Goal: Information Seeking & Learning: Learn about a topic

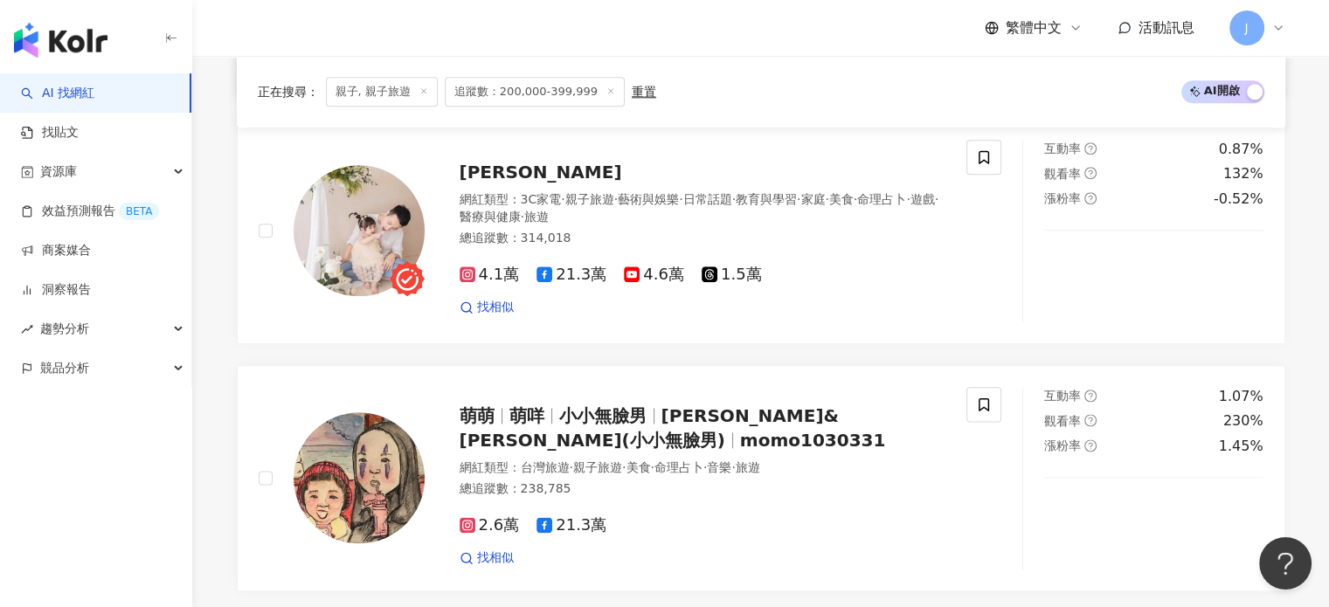
scroll to position [2709, 0]
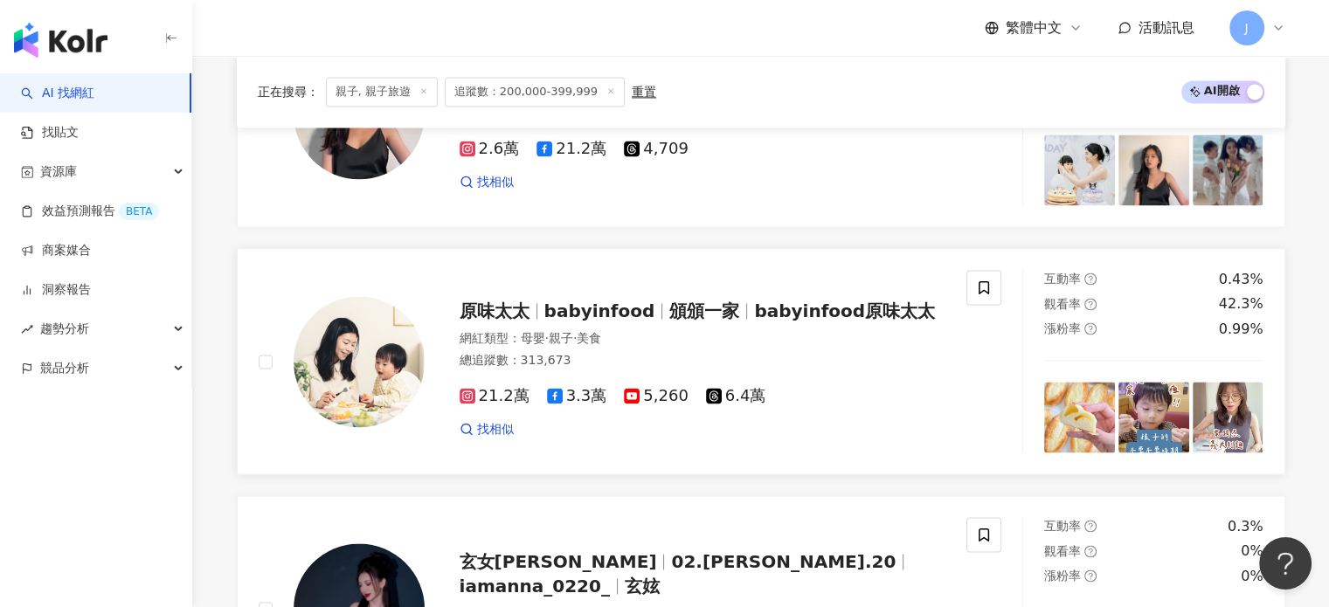
click at [707, 322] on span "頒頒一家" at bounding box center [704, 311] width 70 height 21
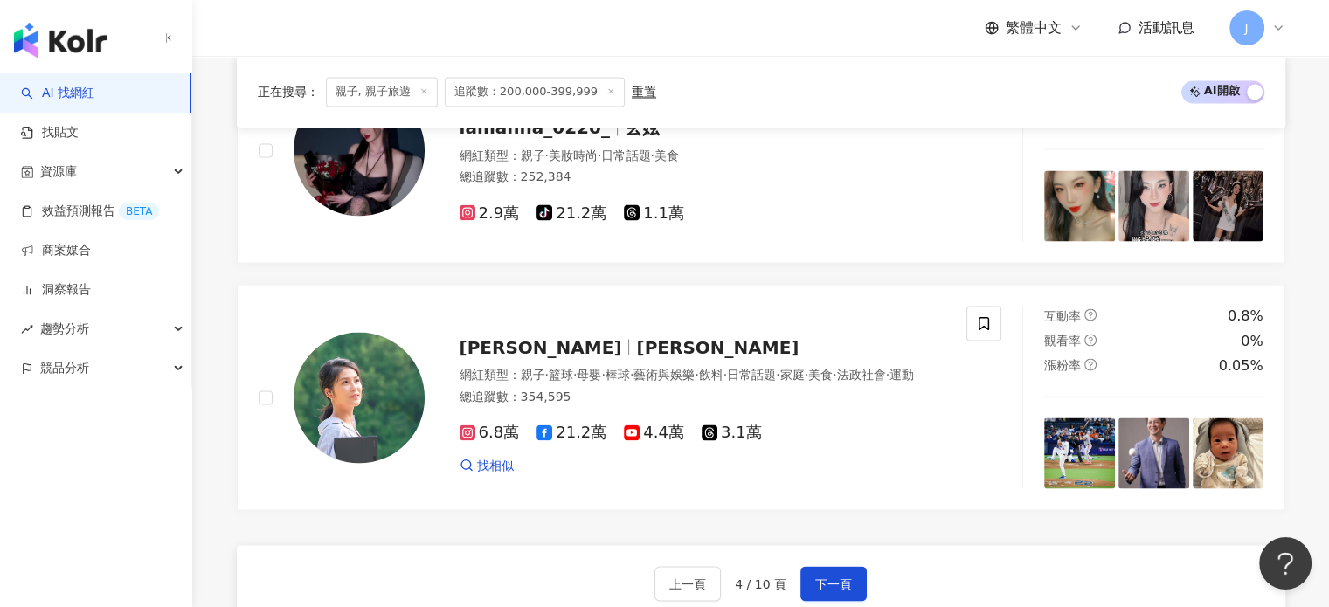
scroll to position [3320, 0]
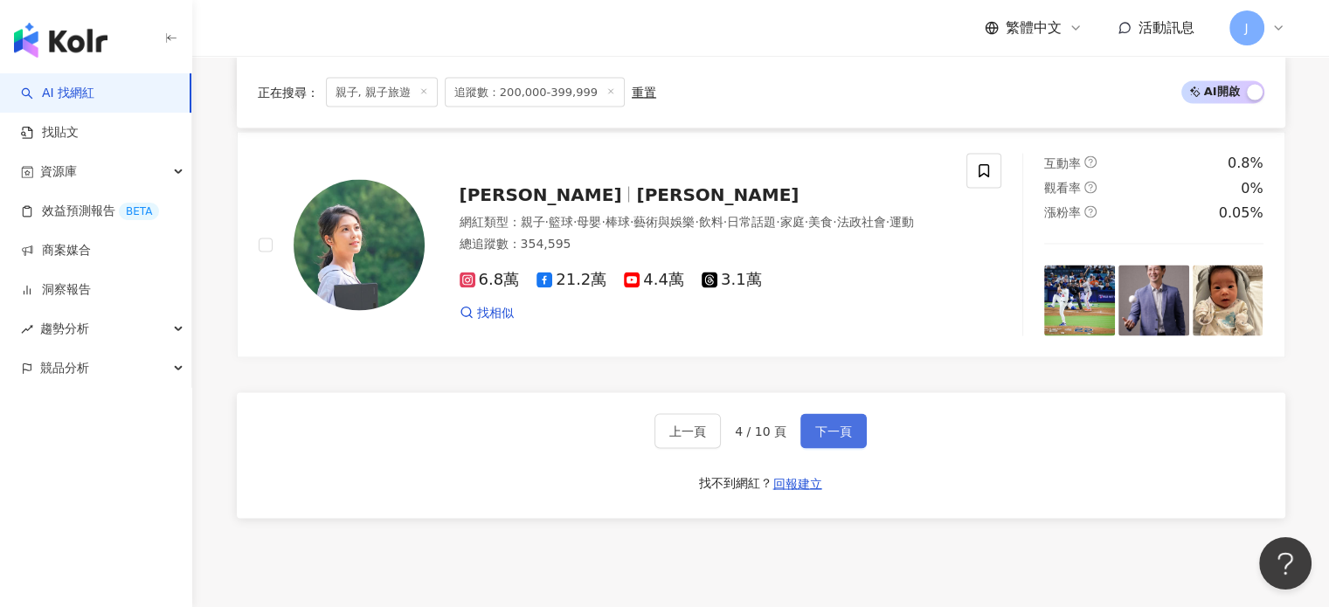
click at [851, 448] on button "下一頁" at bounding box center [833, 430] width 66 height 35
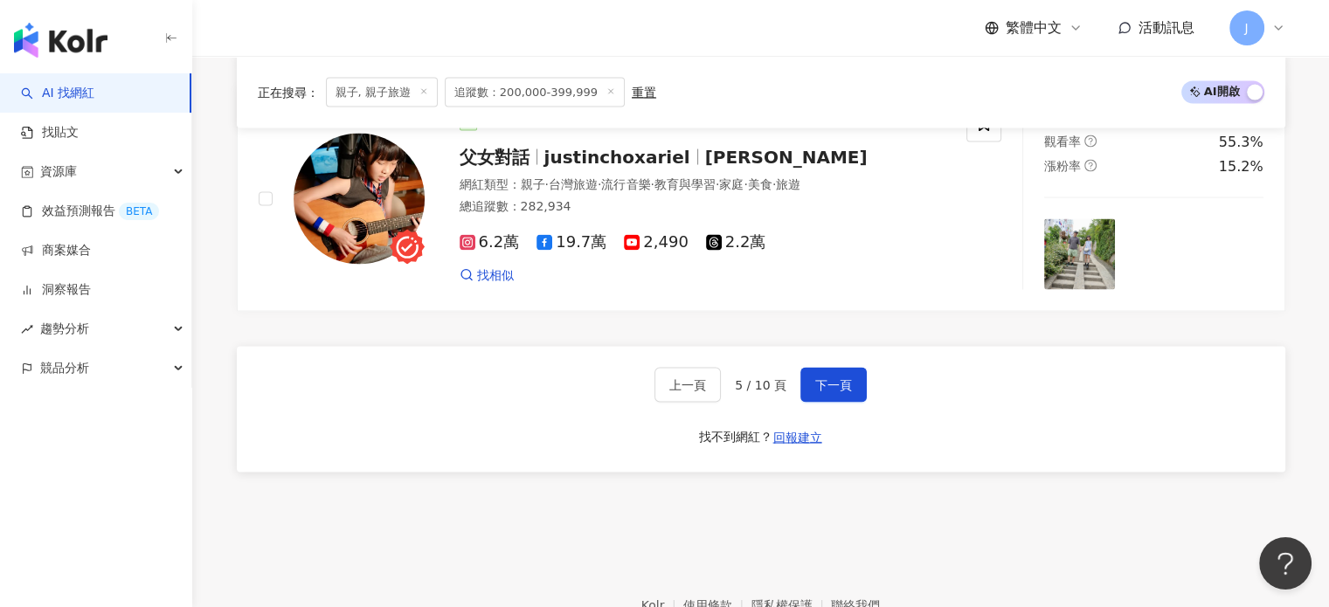
scroll to position [3480, 0]
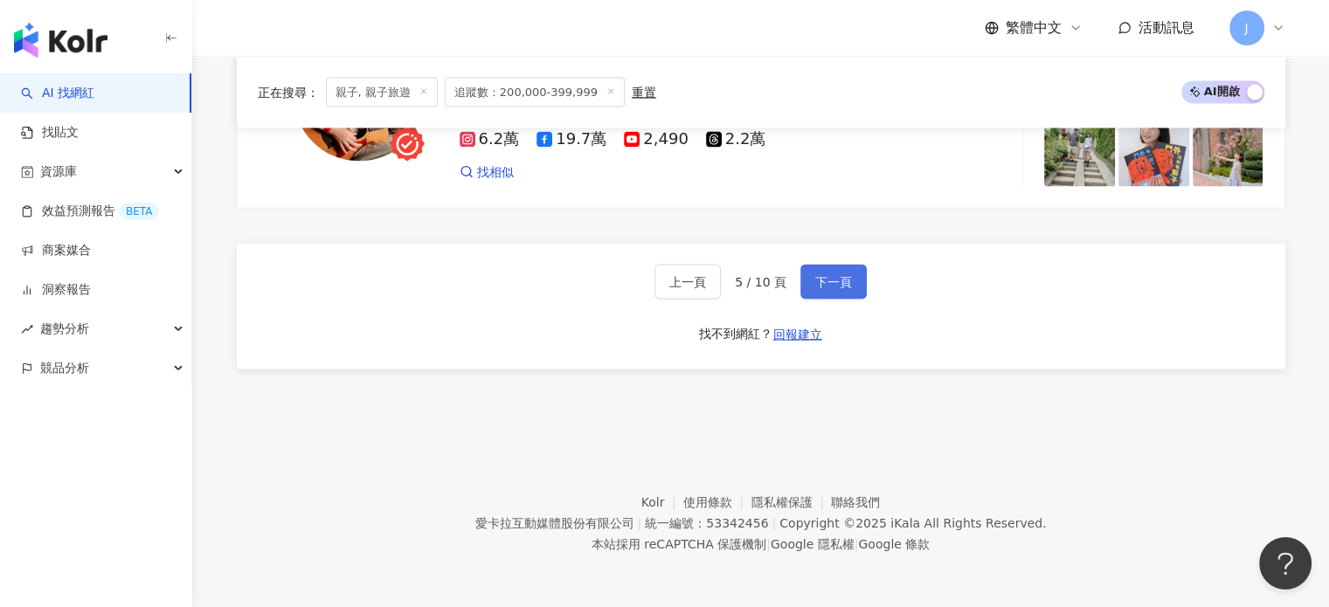
click at [840, 280] on span "下一頁" at bounding box center [833, 282] width 37 height 14
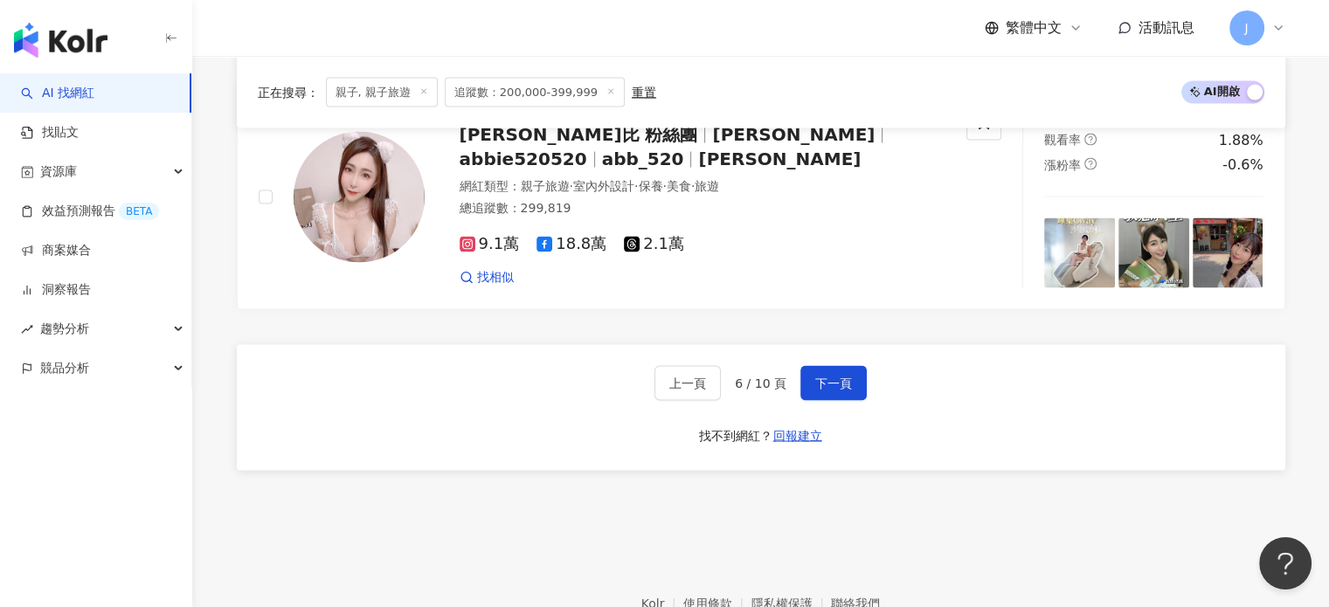
scroll to position [3388, 0]
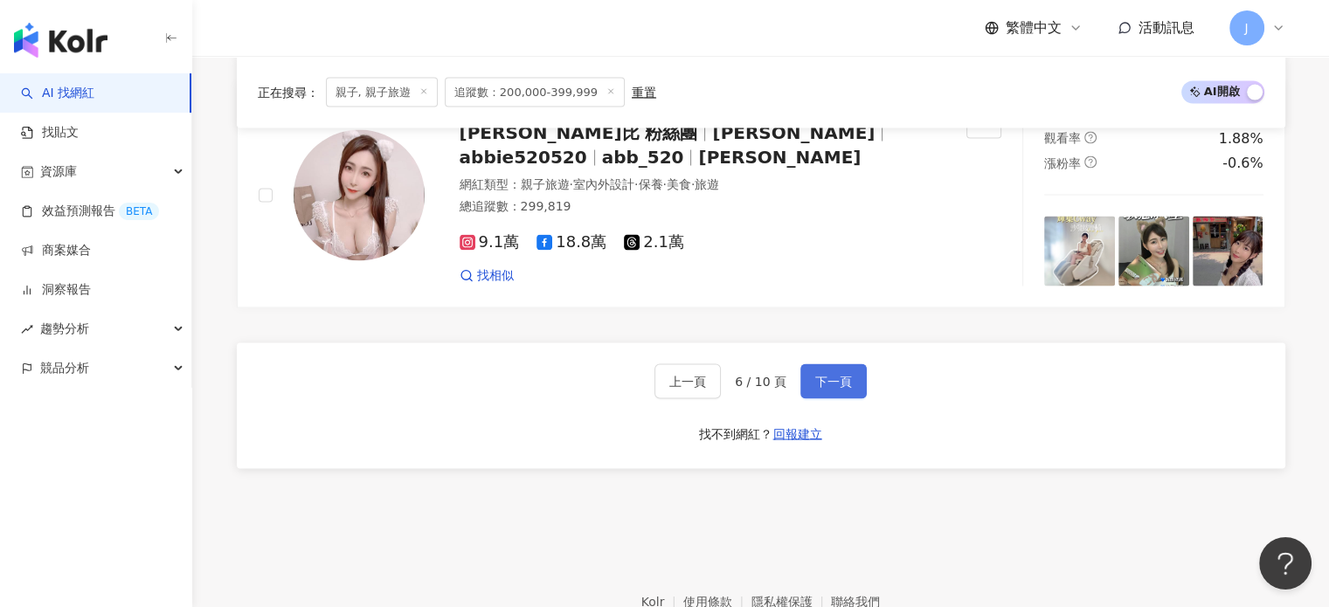
click at [856, 364] on button "下一頁" at bounding box center [833, 381] width 66 height 35
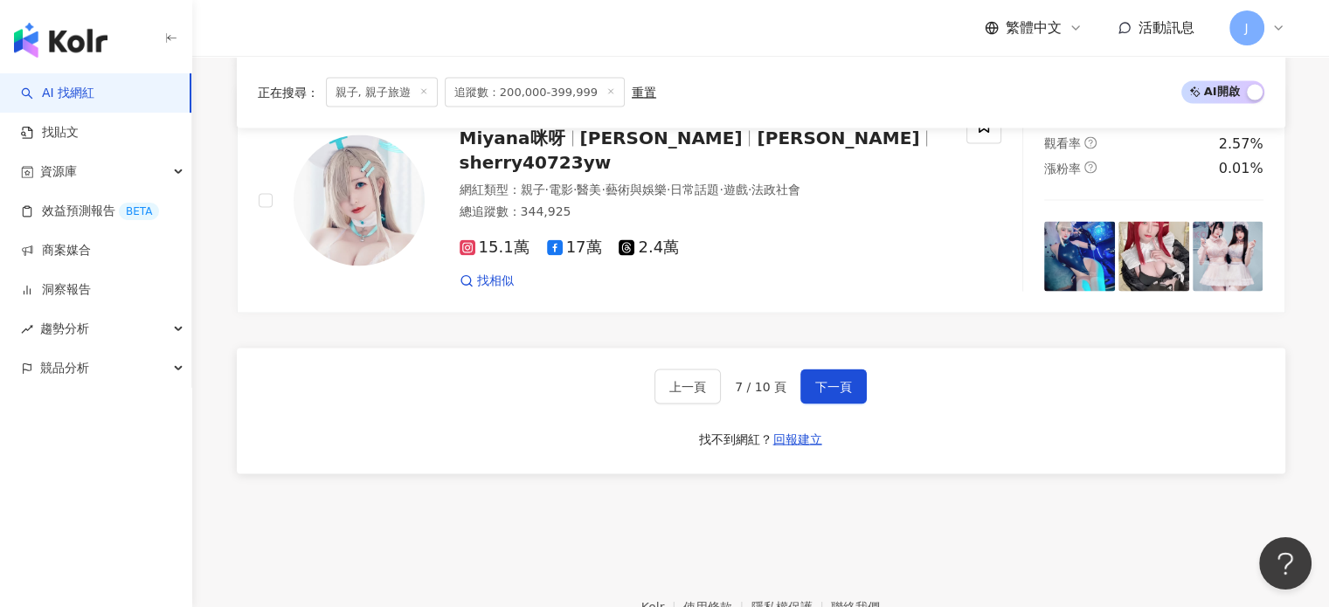
scroll to position [3527, 0]
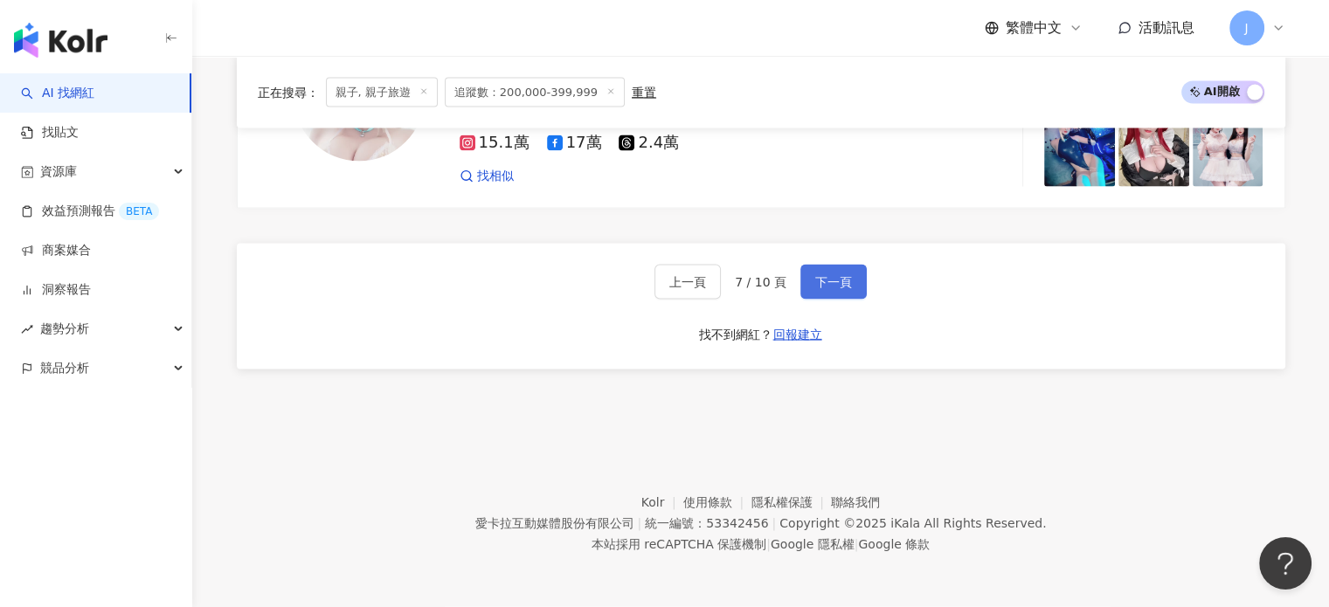
click at [829, 279] on span "下一頁" at bounding box center [833, 282] width 37 height 14
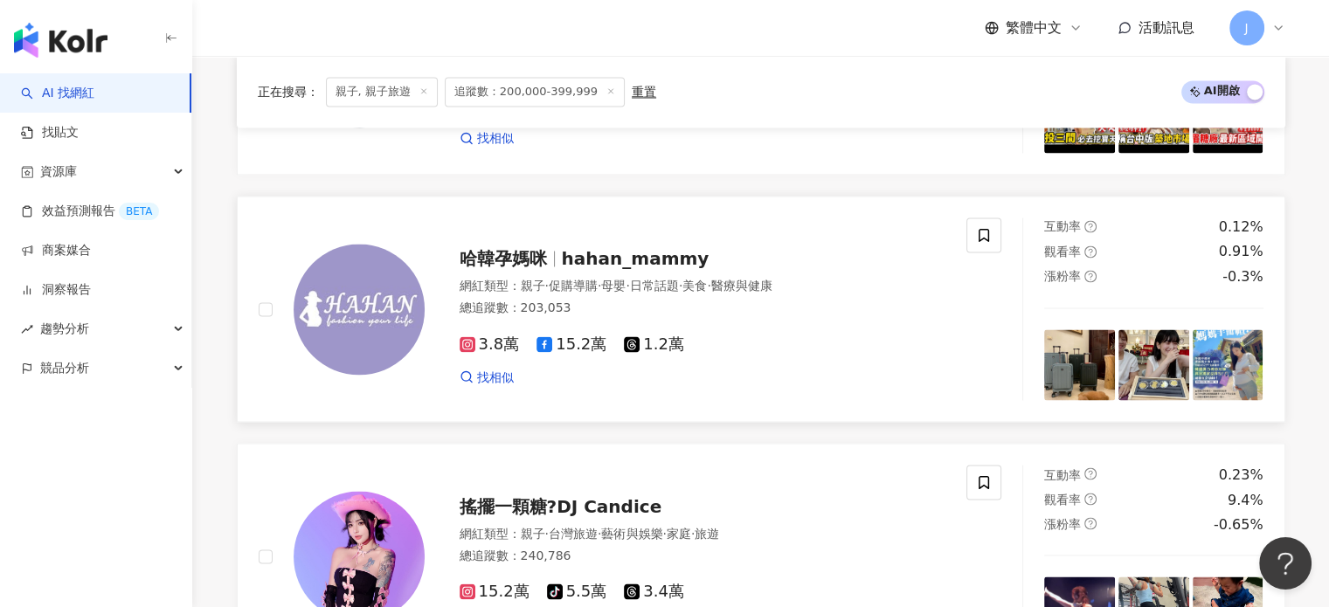
scroll to position [3320, 0]
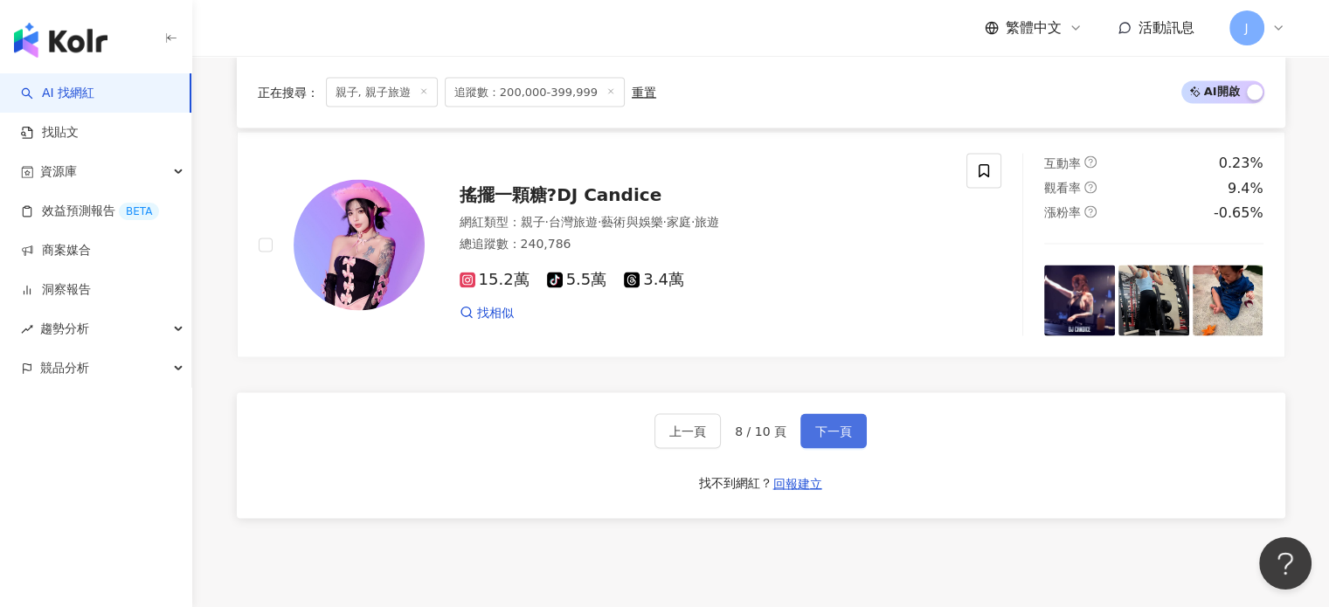
click at [830, 438] on span "下一頁" at bounding box center [833, 431] width 37 height 14
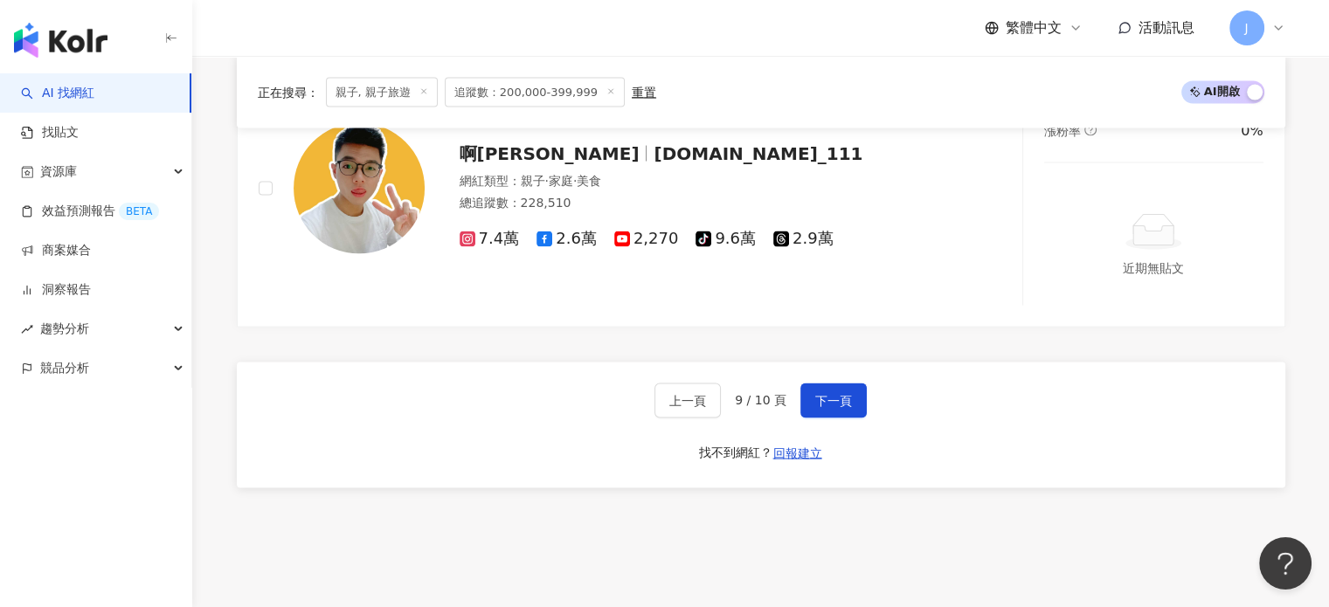
scroll to position [3527, 0]
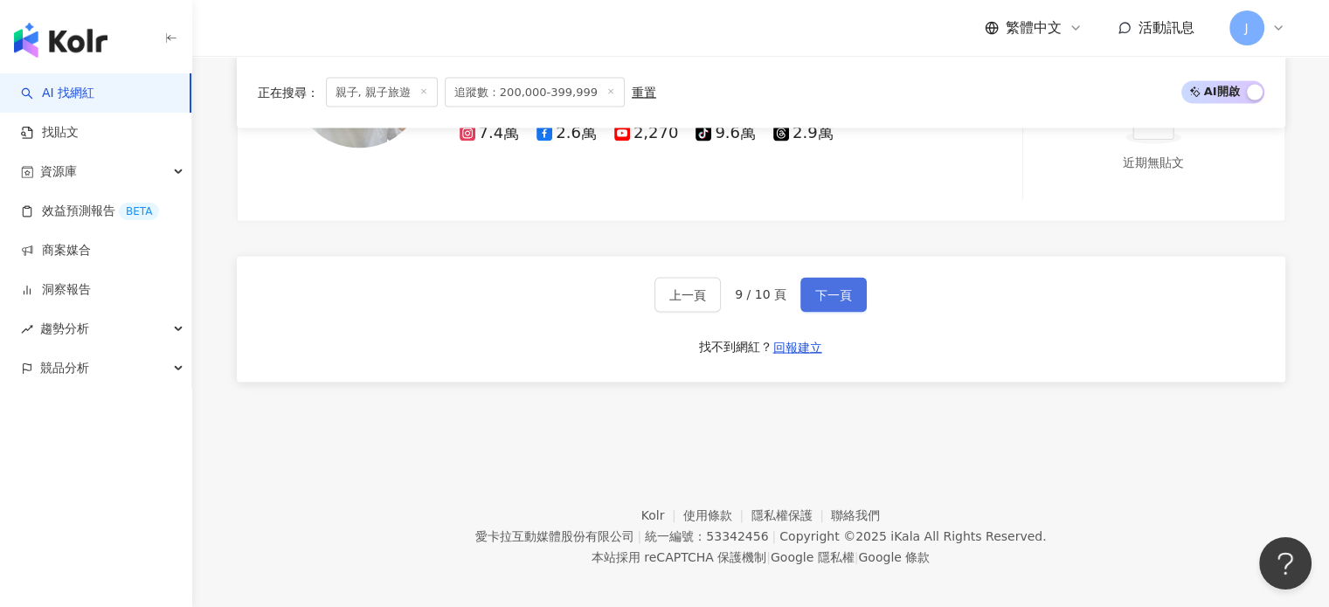
click at [845, 288] on span "下一頁" at bounding box center [833, 295] width 37 height 14
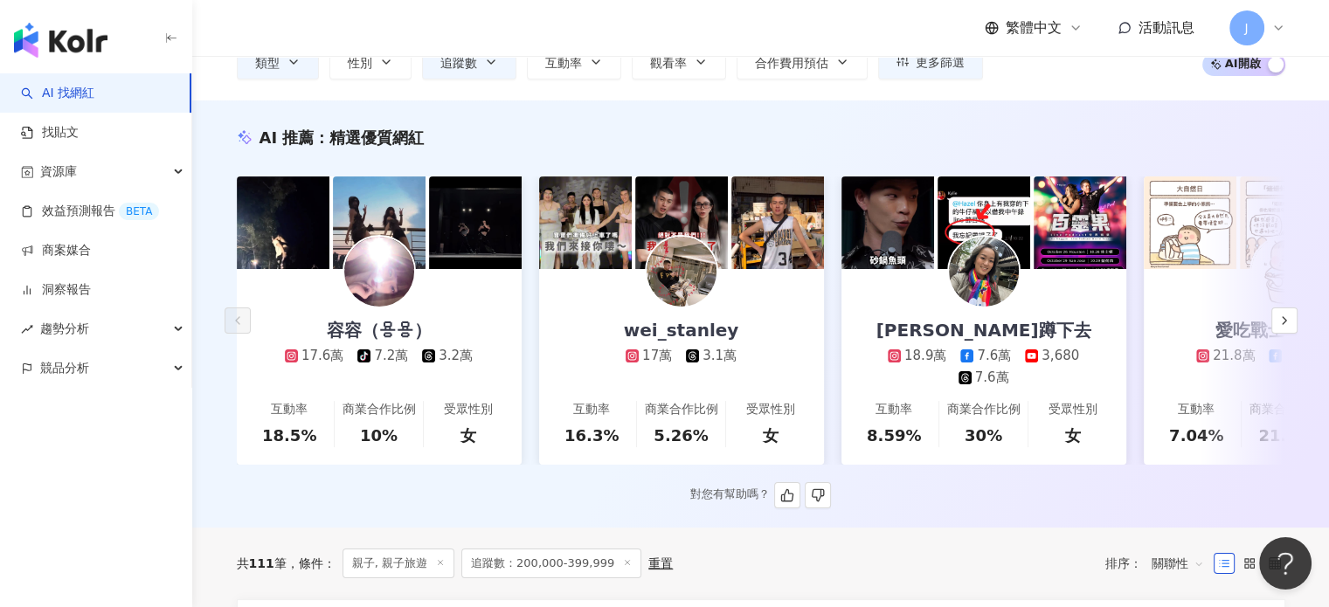
scroll to position [0, 0]
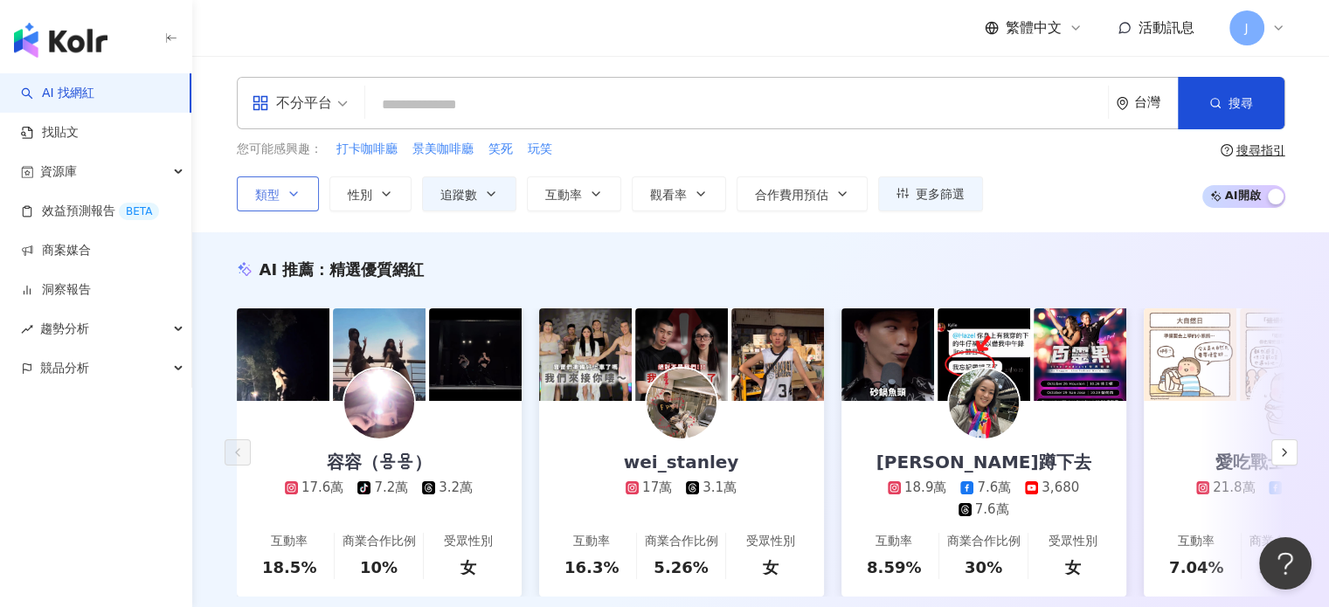
click at [289, 188] on icon "button" at bounding box center [294, 194] width 14 height 14
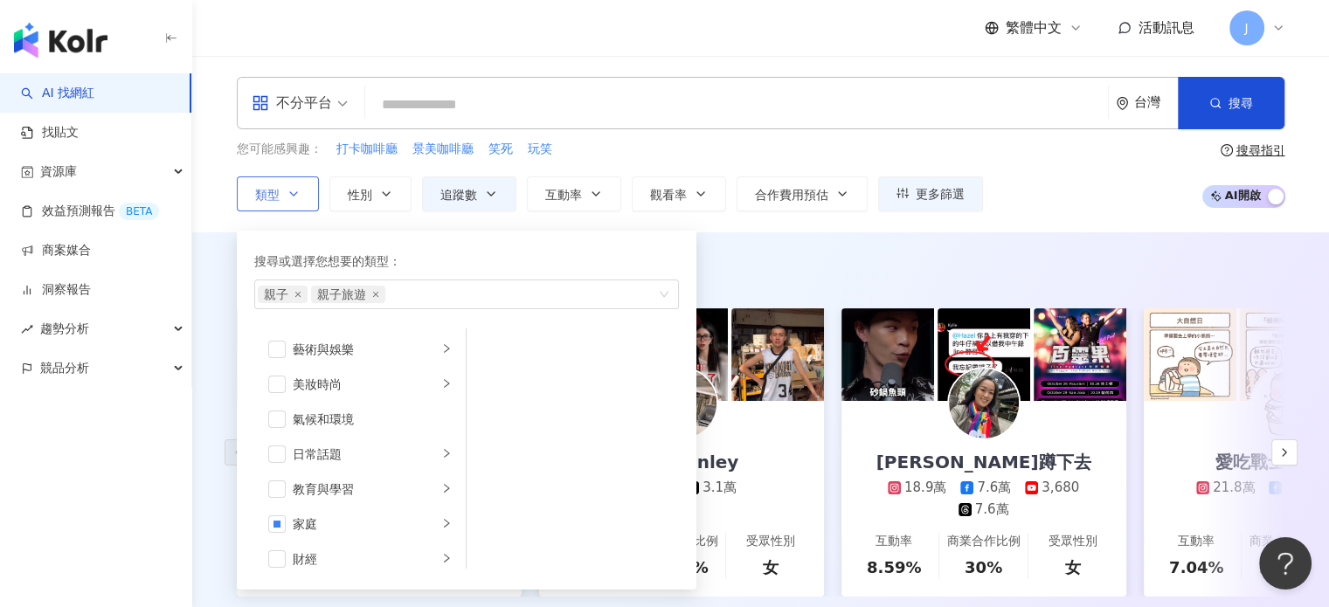
click at [287, 188] on icon "button" at bounding box center [294, 194] width 14 height 14
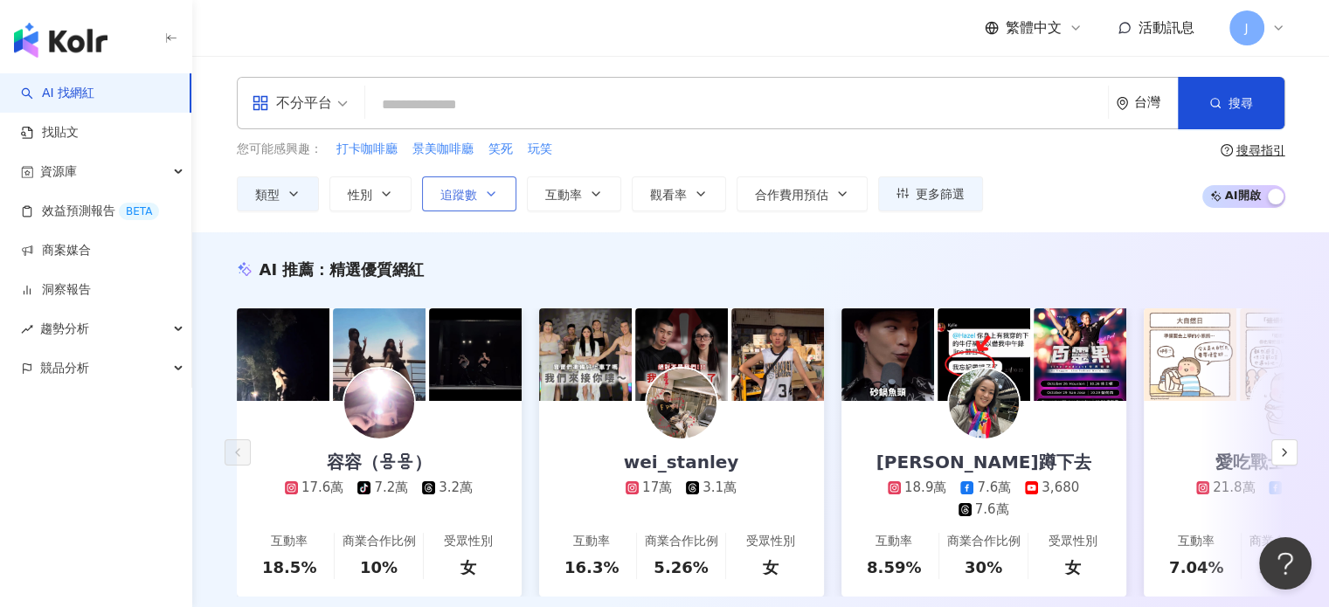
click at [477, 195] on button "追蹤數" at bounding box center [469, 194] width 94 height 35
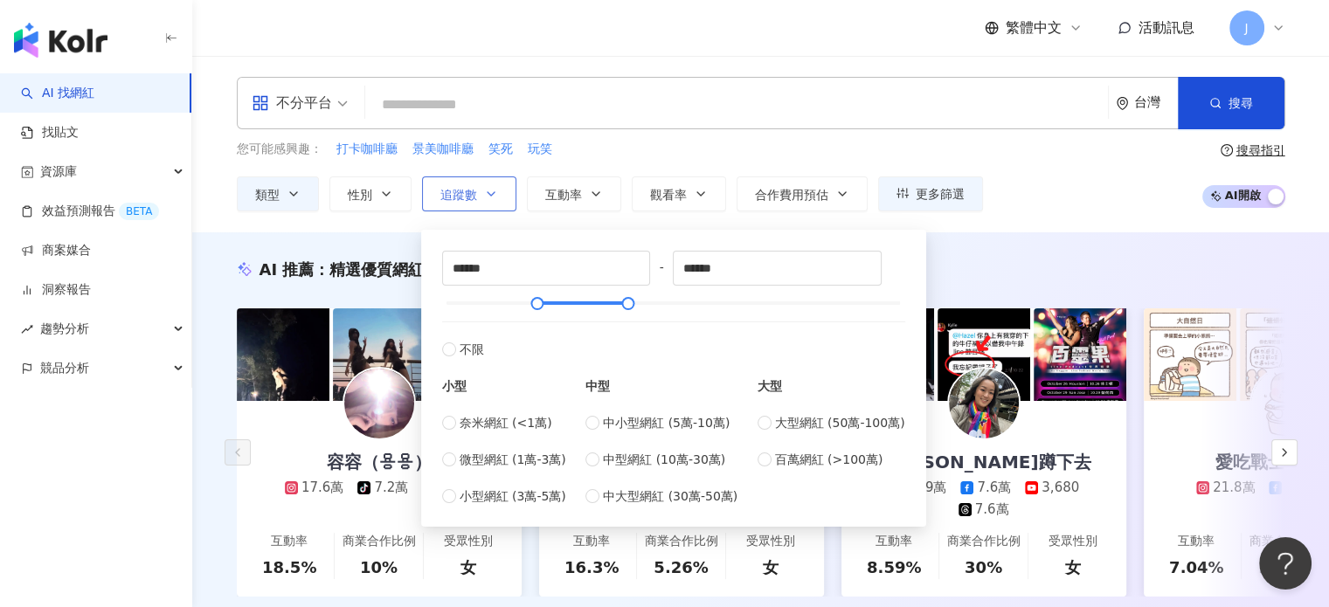
click at [496, 191] on icon "button" at bounding box center [491, 194] width 14 height 14
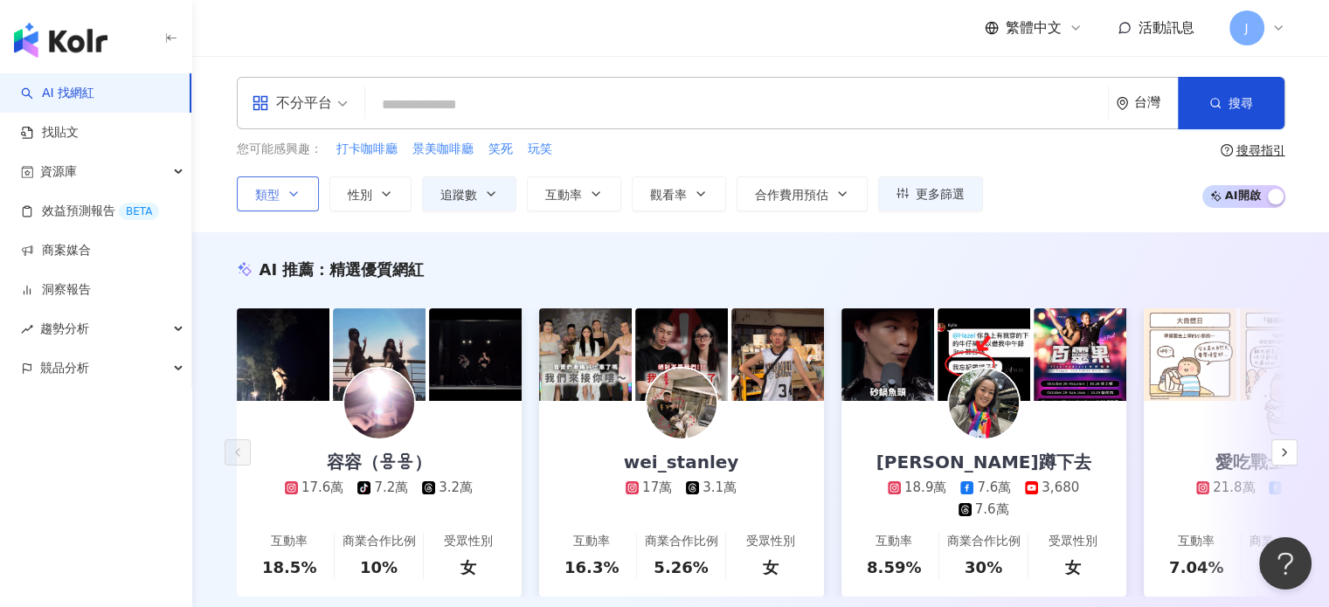
click at [294, 194] on icon "button" at bounding box center [293, 193] width 7 height 3
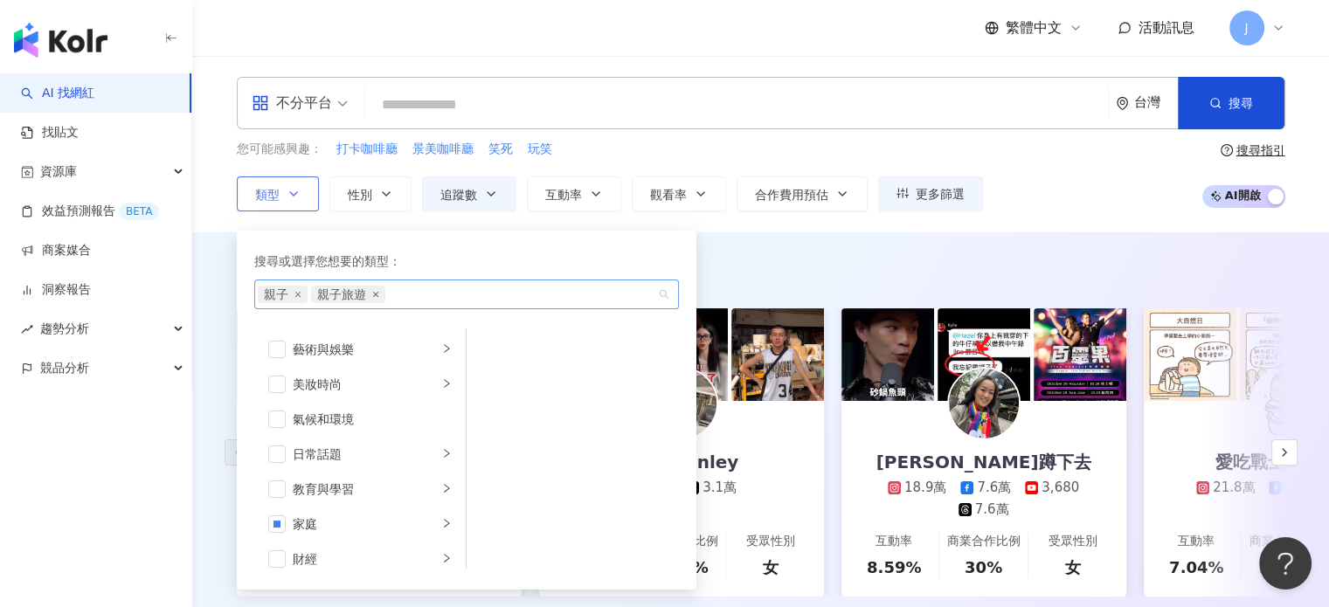
click at [376, 292] on icon "close" at bounding box center [374, 294] width 5 height 5
click at [848, 269] on div "AI 推薦 ： 精選優質網紅" at bounding box center [761, 270] width 1049 height 22
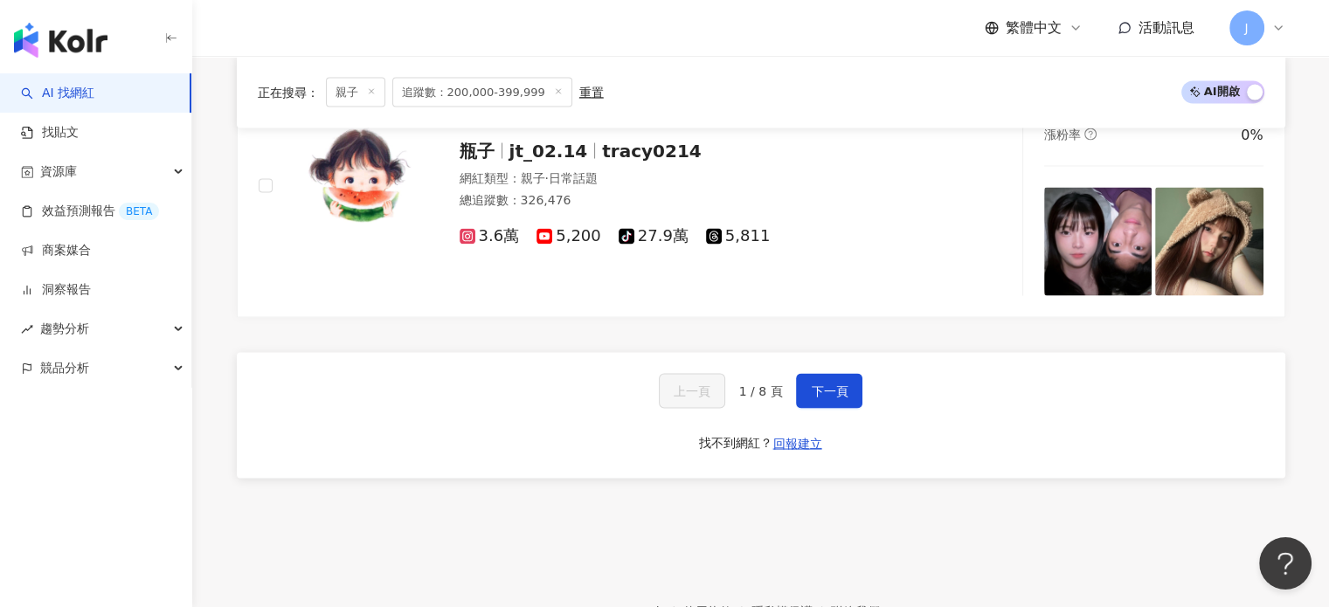
scroll to position [3325, 0]
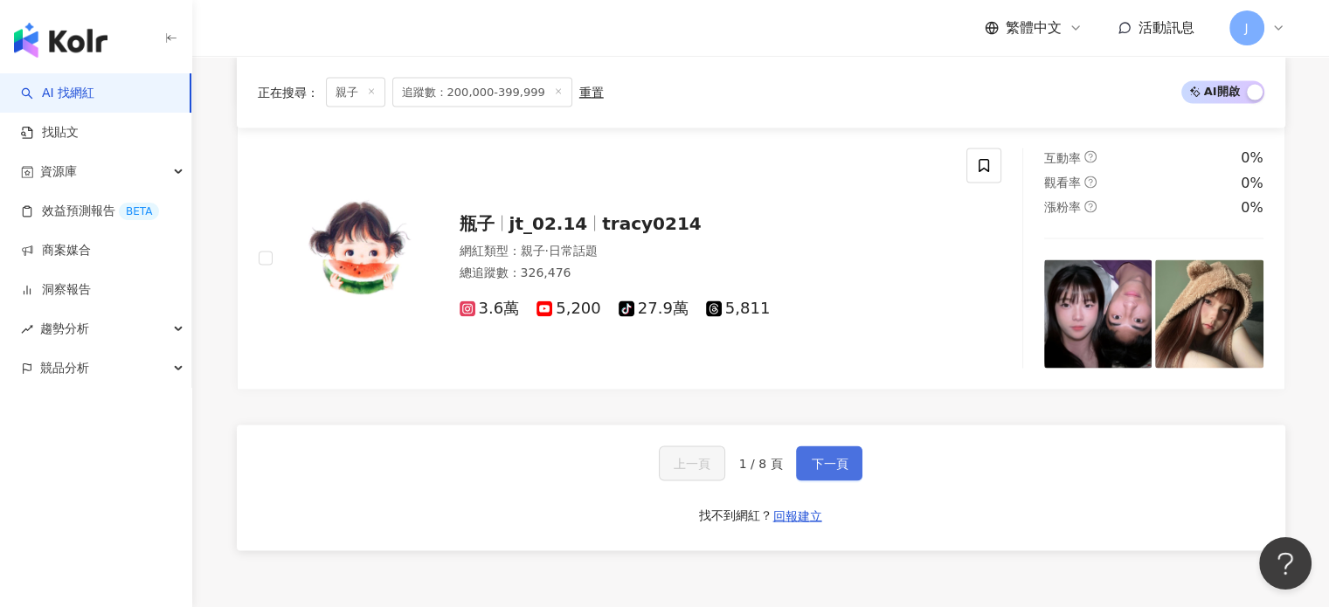
click at [821, 446] on button "下一頁" at bounding box center [829, 463] width 66 height 35
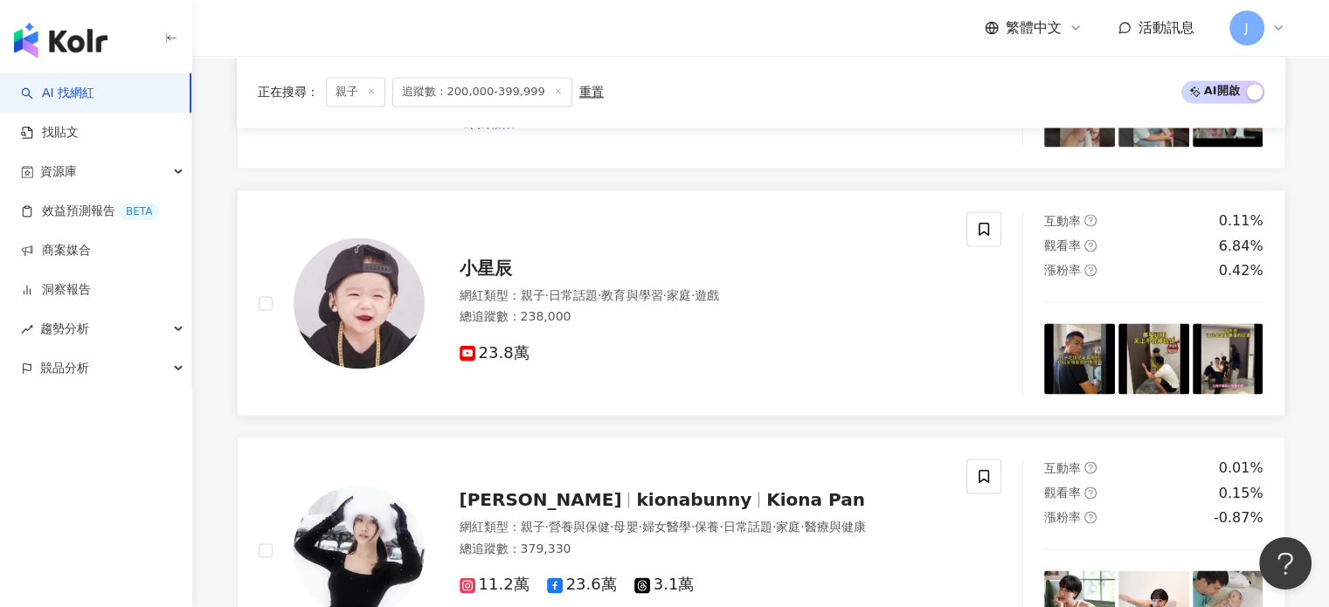
scroll to position [2327, 0]
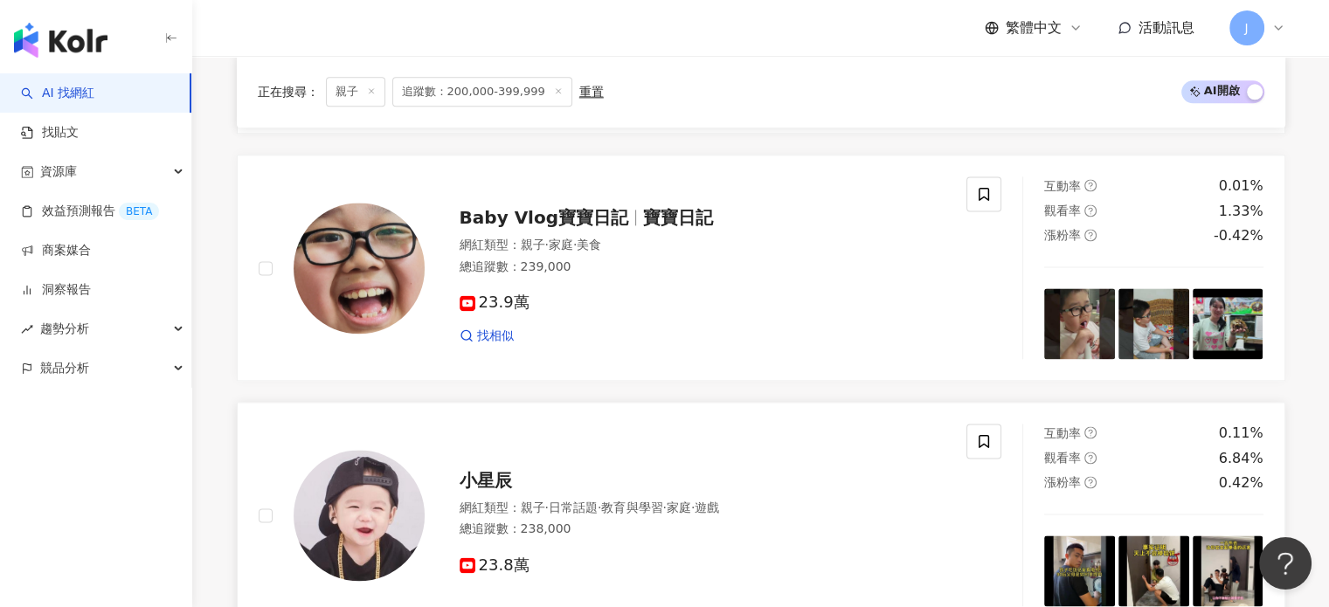
click at [709, 424] on div "小星辰 網紅類型 ： 親子 · 日常話題 · 教育與學習 · 家庭 · 遊戲 總追蹤數 ： 238,000 23.8萬" at bounding box center [613, 515] width 709 height 183
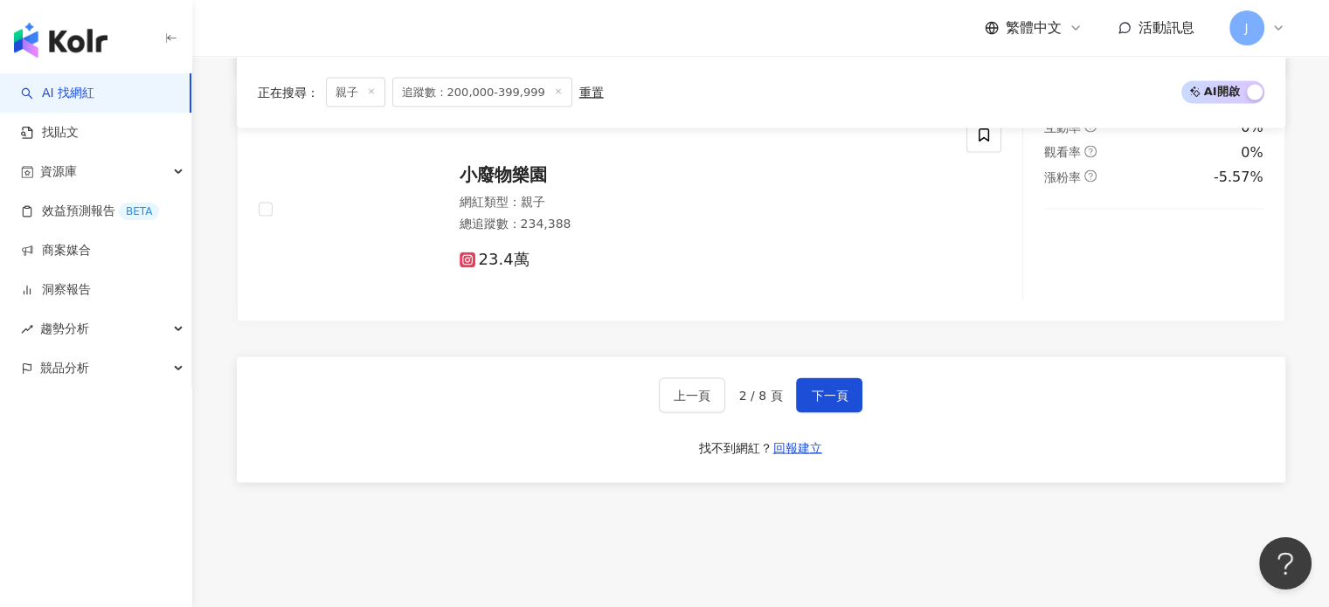
scroll to position [3375, 0]
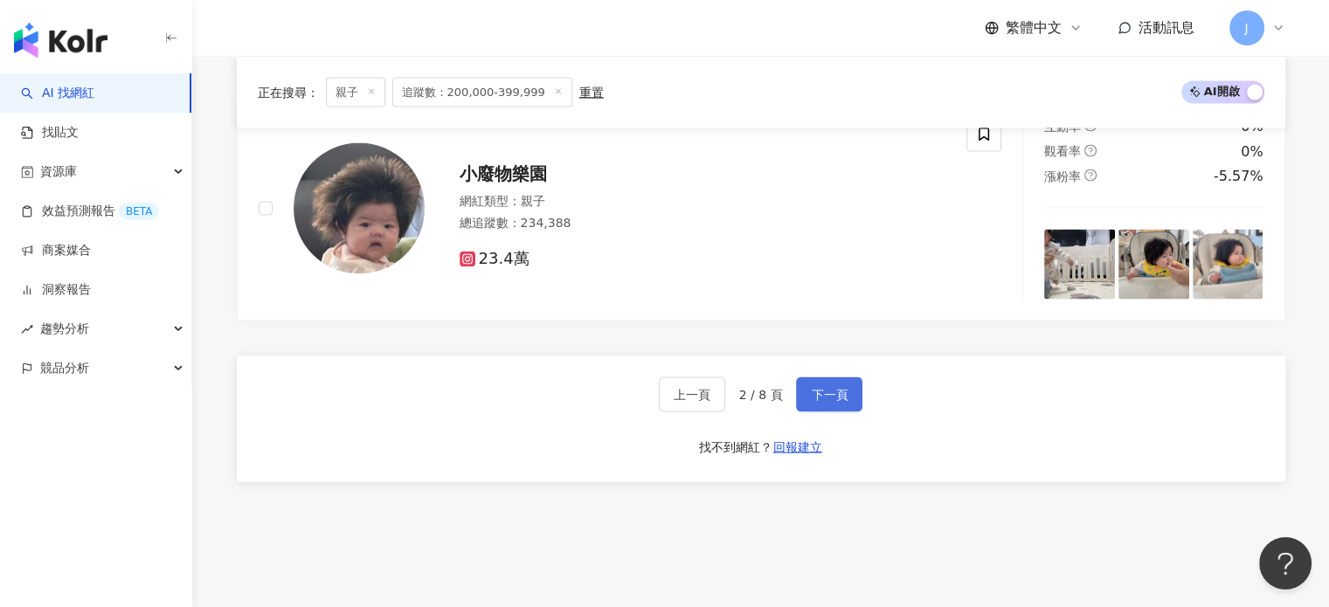
drag, startPoint x: 826, startPoint y: 350, endPoint x: 827, endPoint y: 365, distance: 15.0
click at [826, 356] on div "上一頁 2 / 8 頁 下一頁 找不到網紅？ 回報建立" at bounding box center [761, 419] width 1049 height 126
click at [827, 388] on span "下一頁" at bounding box center [829, 395] width 37 height 14
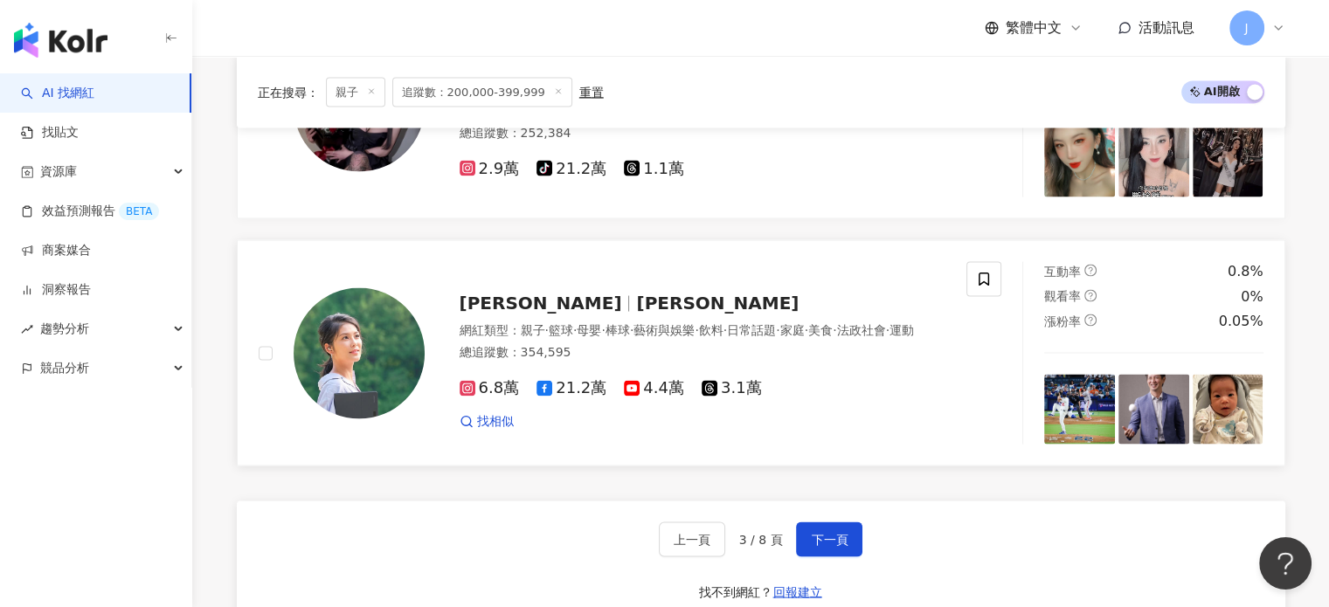
scroll to position [3525, 0]
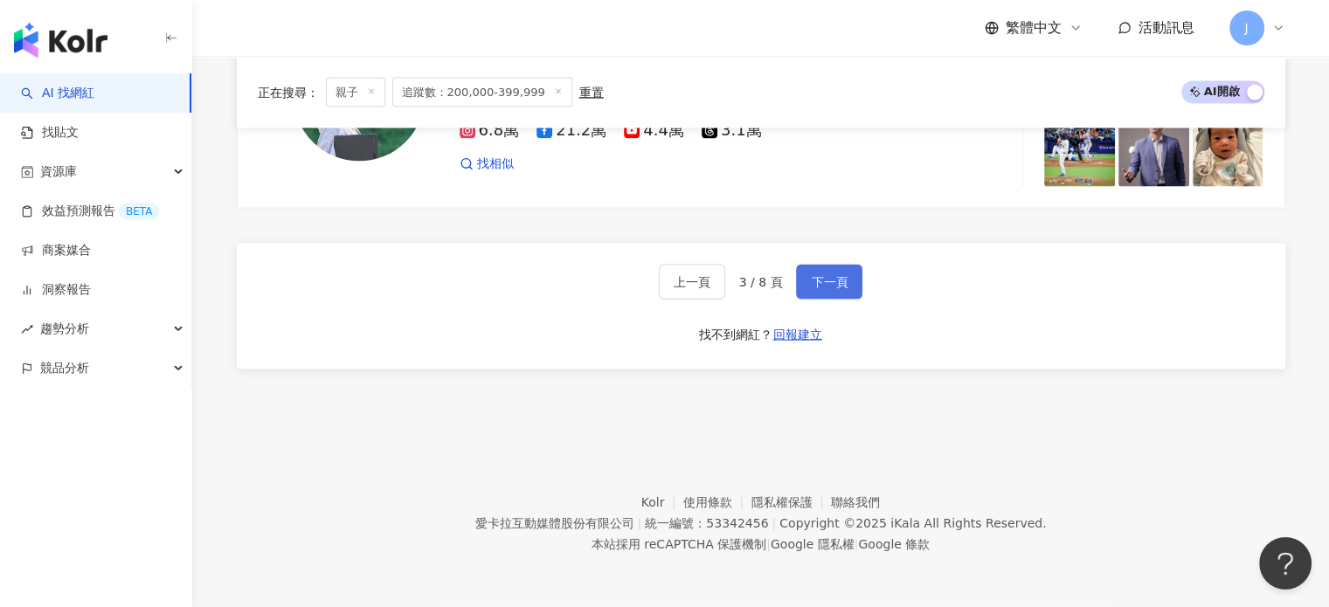
click at [806, 277] on button "下一頁" at bounding box center [829, 282] width 66 height 35
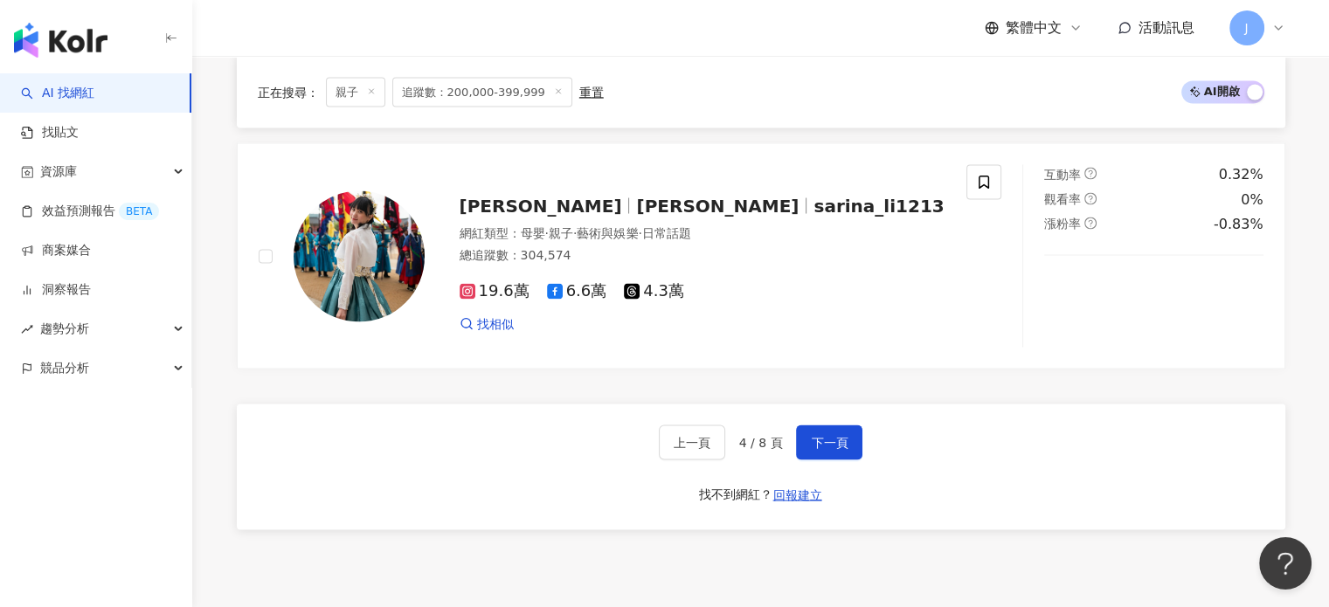
scroll to position [3467, 0]
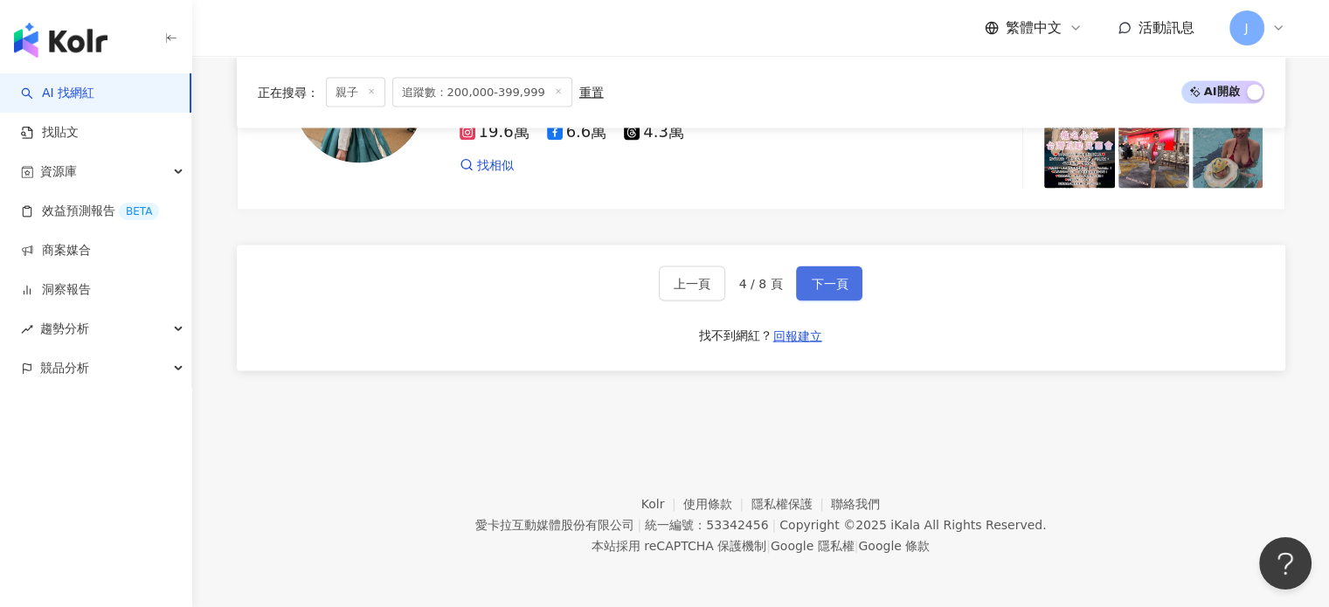
click at [835, 279] on span "下一頁" at bounding box center [829, 284] width 37 height 14
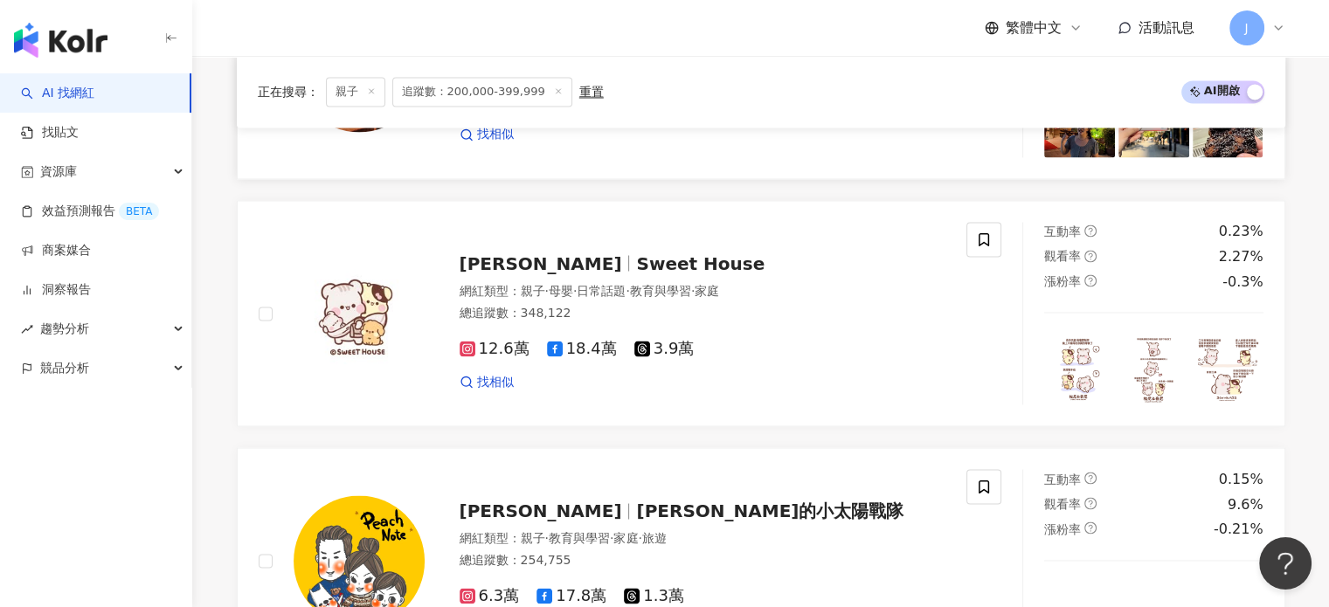
scroll to position [3320, 0]
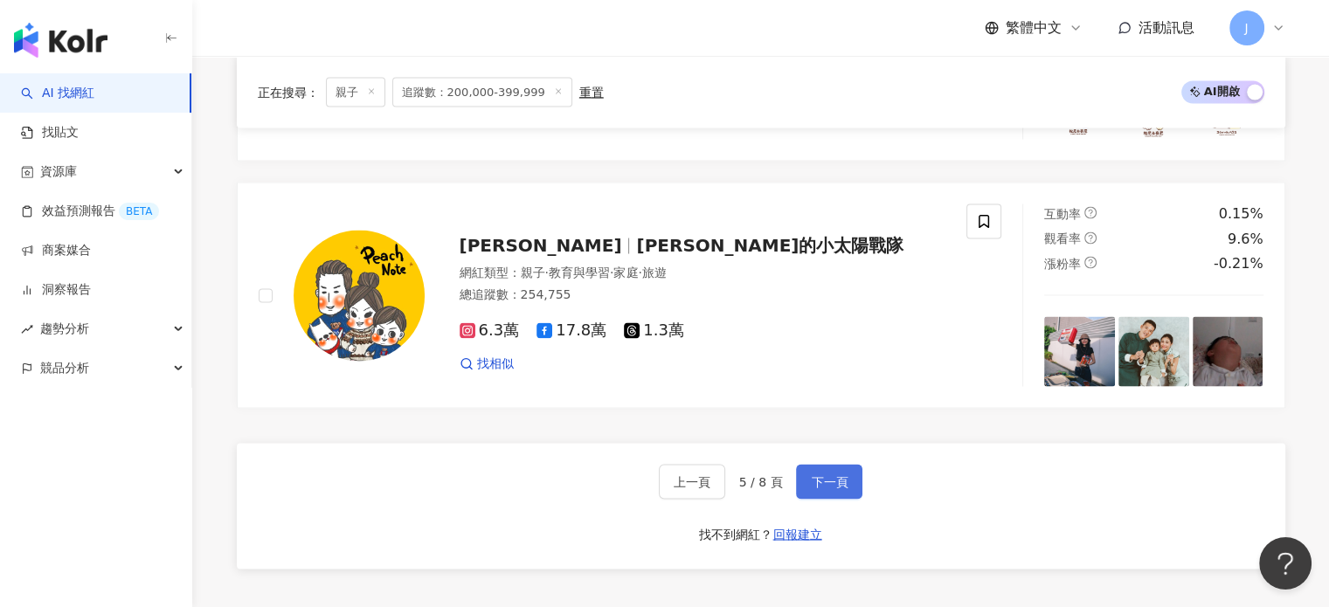
click at [830, 464] on button "下一頁" at bounding box center [829, 481] width 66 height 35
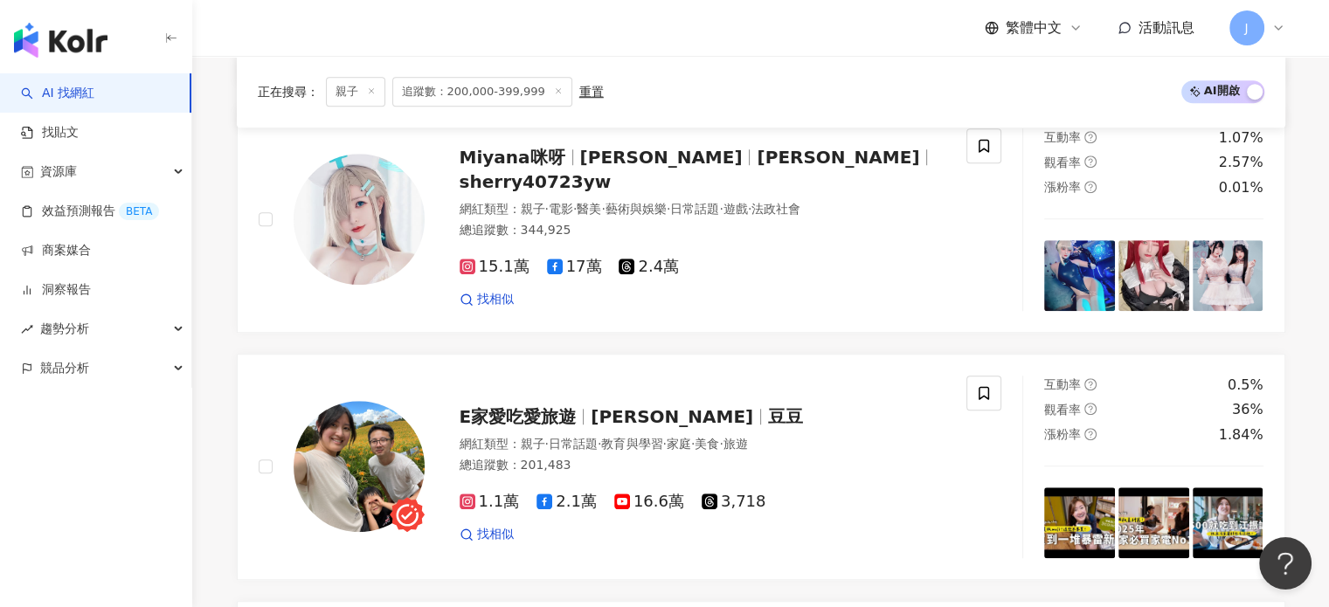
scroll to position [3270, 0]
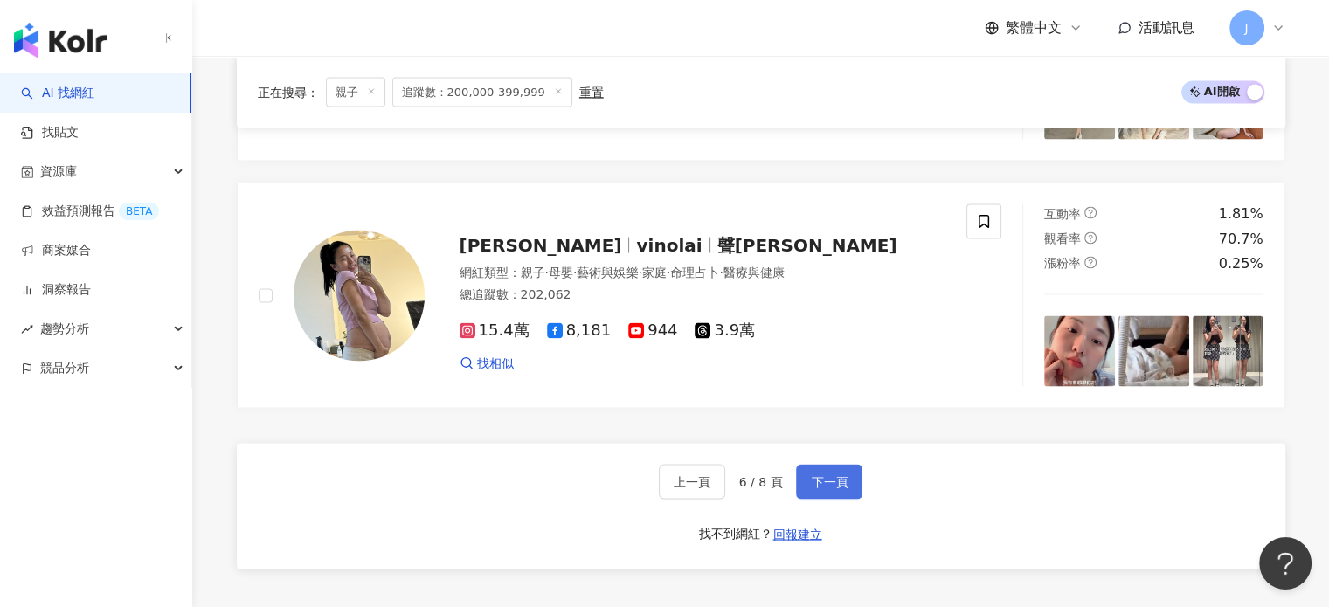
click at [818, 474] on span "下一頁" at bounding box center [829, 481] width 37 height 14
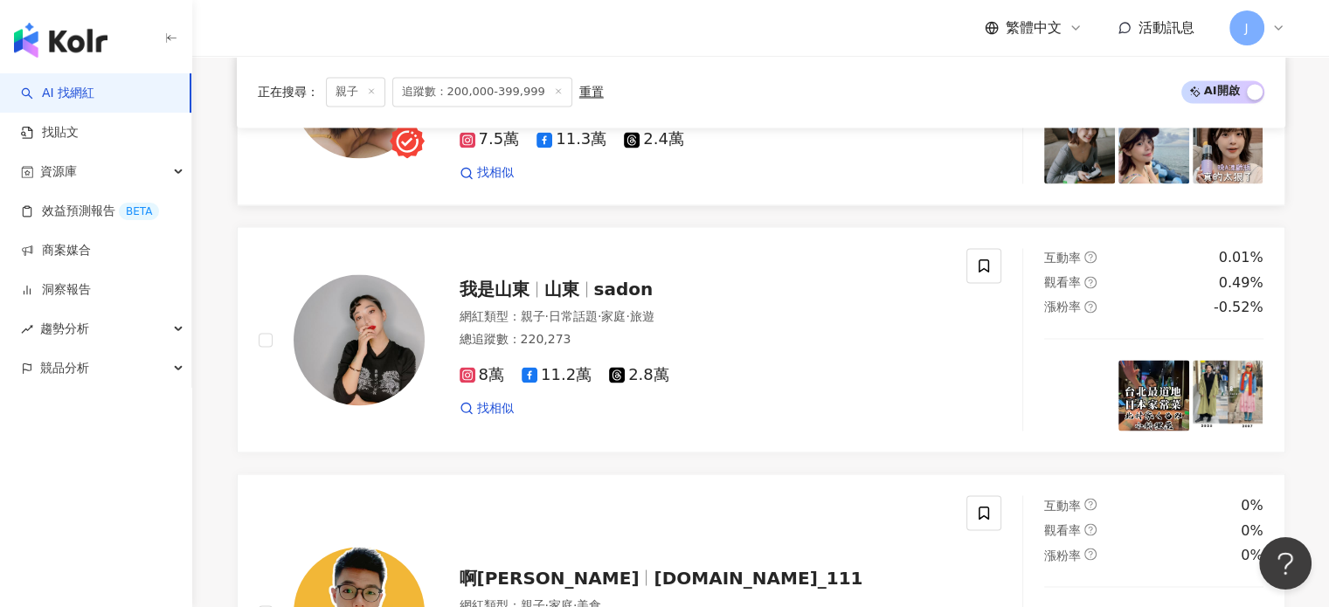
scroll to position [3289, 0]
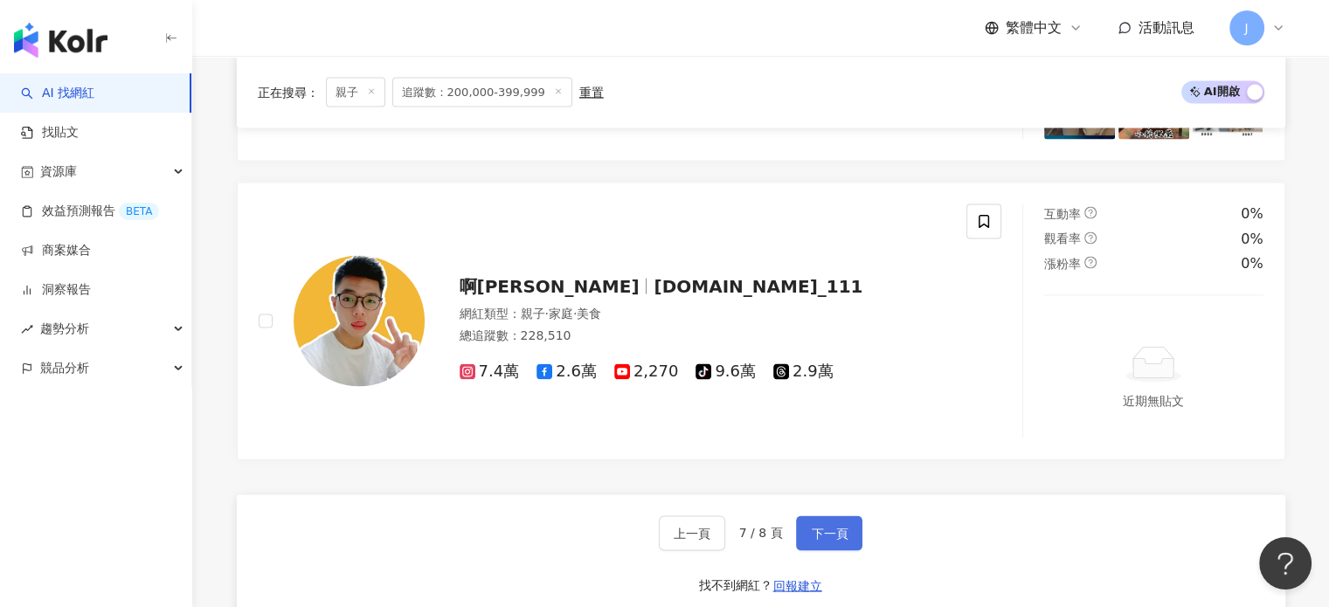
click at [828, 526] on span "下一頁" at bounding box center [829, 533] width 37 height 14
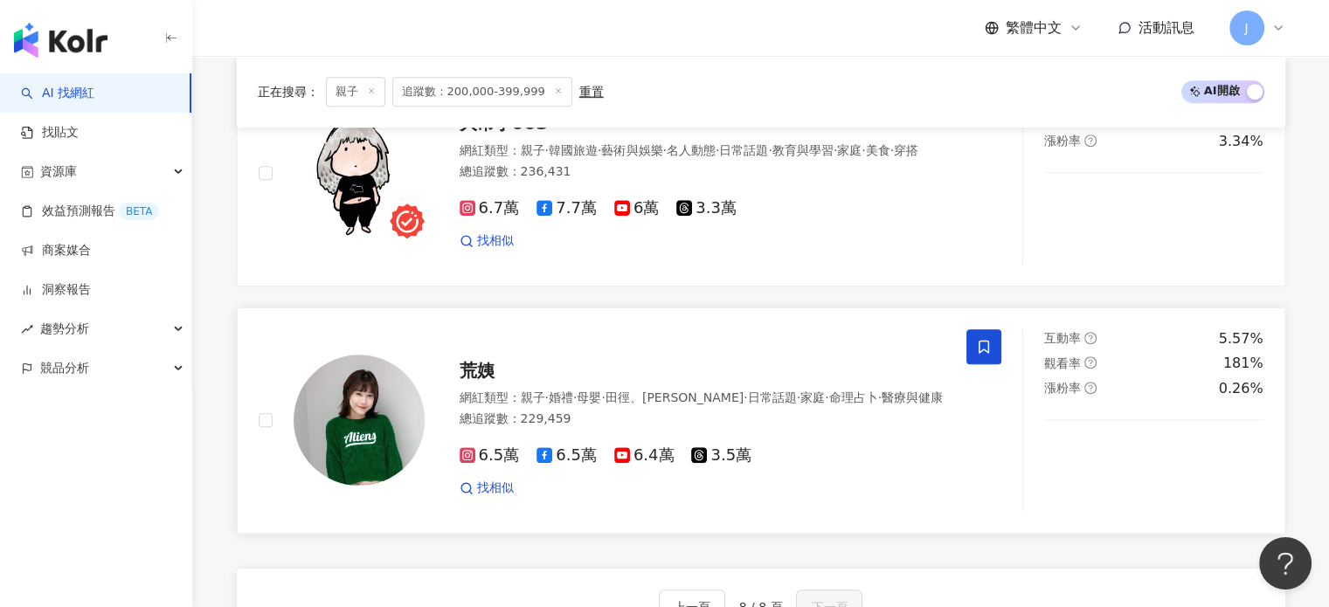
scroll to position [1104, 0]
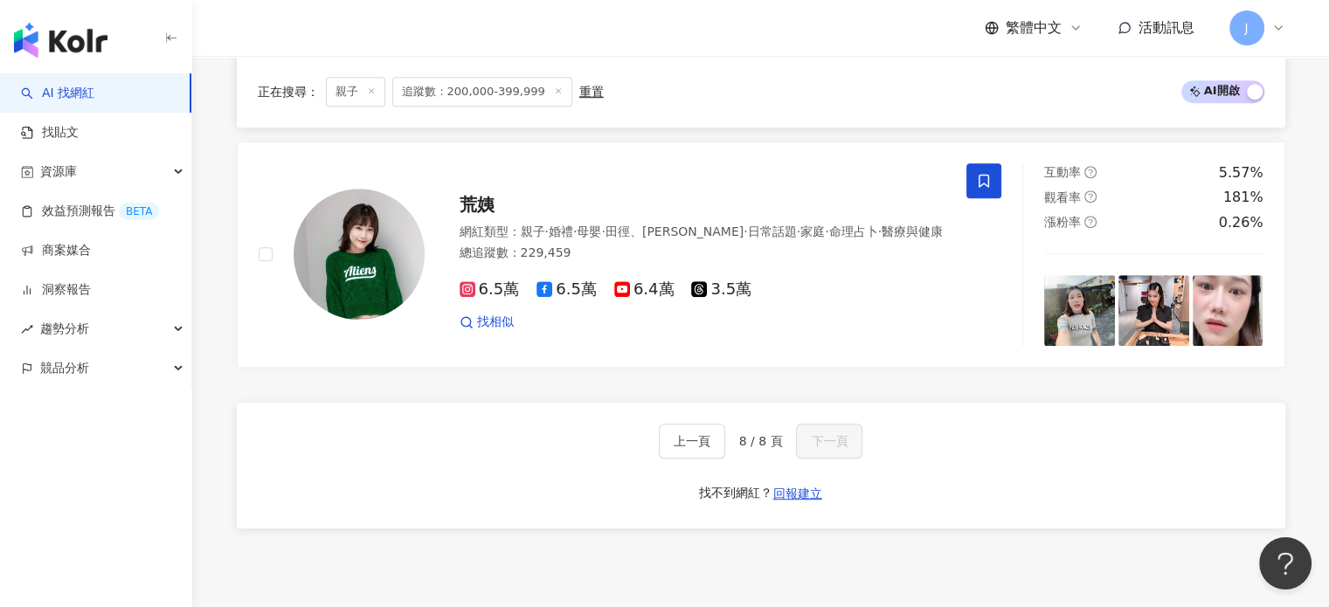
click at [862, 419] on div "上一頁 8 / 8 頁 下一頁 找不到網紅？ 回報建立" at bounding box center [761, 466] width 1049 height 126
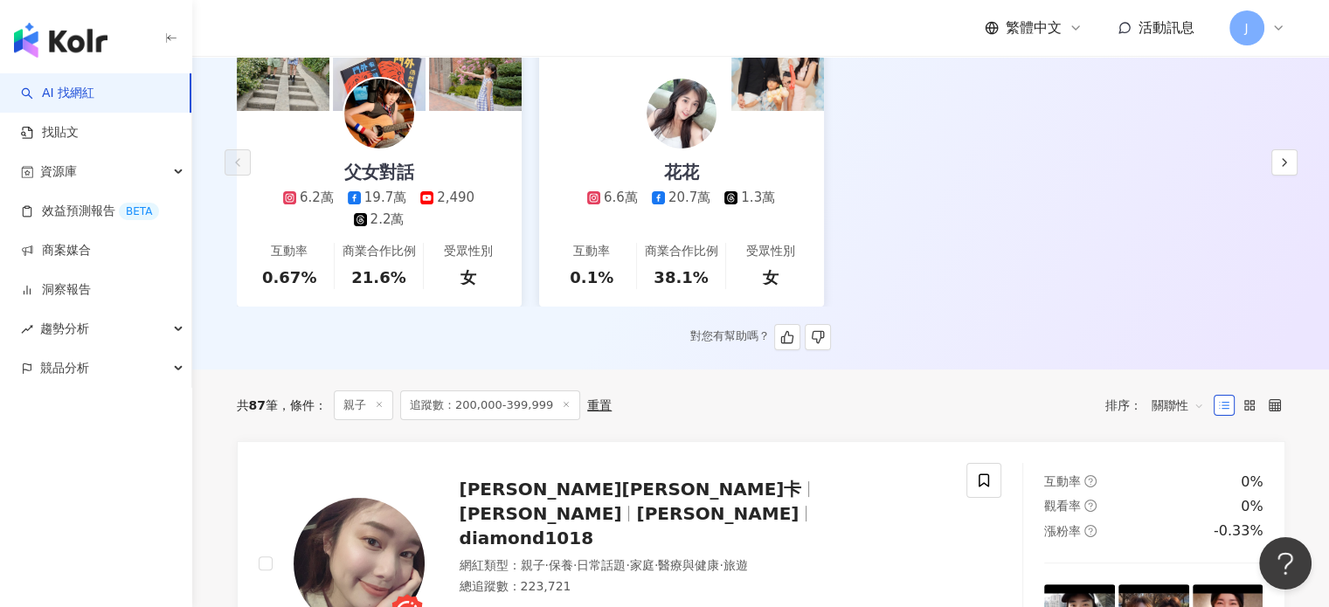
scroll to position [612, 0]
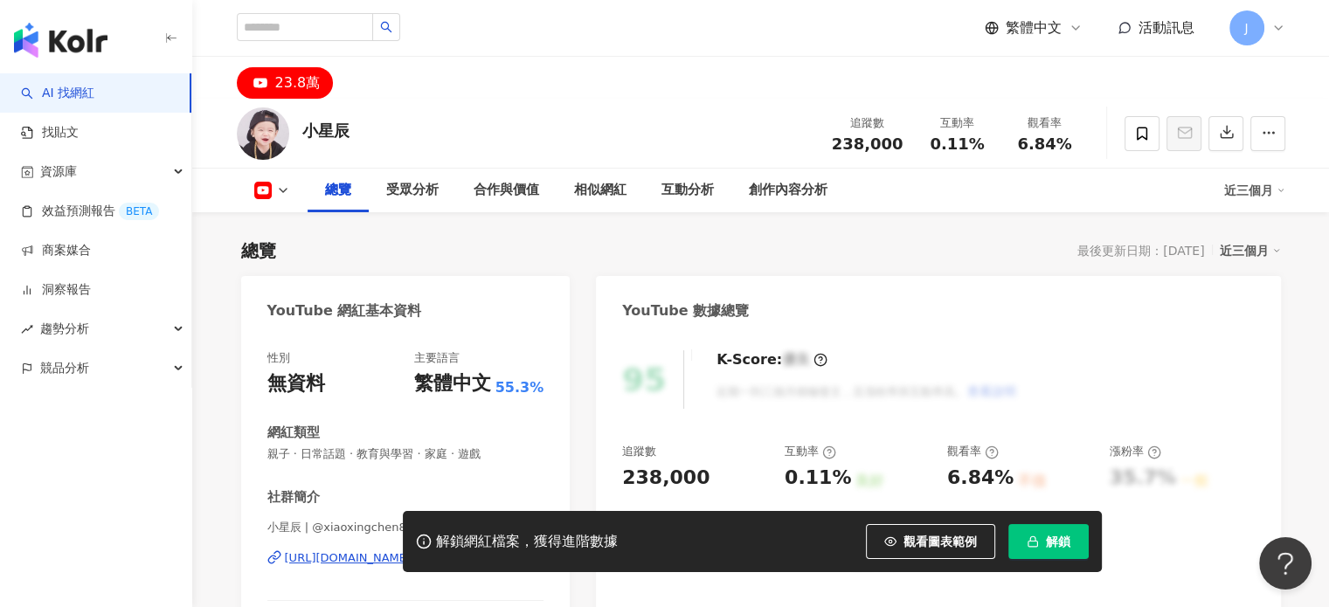
click at [329, 559] on div "解鎖網紅檔案，獲得進階數據 觀看圖表範例 解鎖" at bounding box center [664, 541] width 1329 height 61
click at [329, 554] on div "解鎖網紅檔案，獲得進階數據 觀看圖表範例 解鎖" at bounding box center [664, 541] width 1329 height 61
click at [328, 560] on div "解鎖網紅檔案，獲得進階數據 觀看圖表範例 解鎖" at bounding box center [664, 541] width 1329 height 61
click at [328, 561] on div "解鎖網紅檔案，獲得進階數據 觀看圖表範例 解鎖" at bounding box center [664, 541] width 1329 height 61
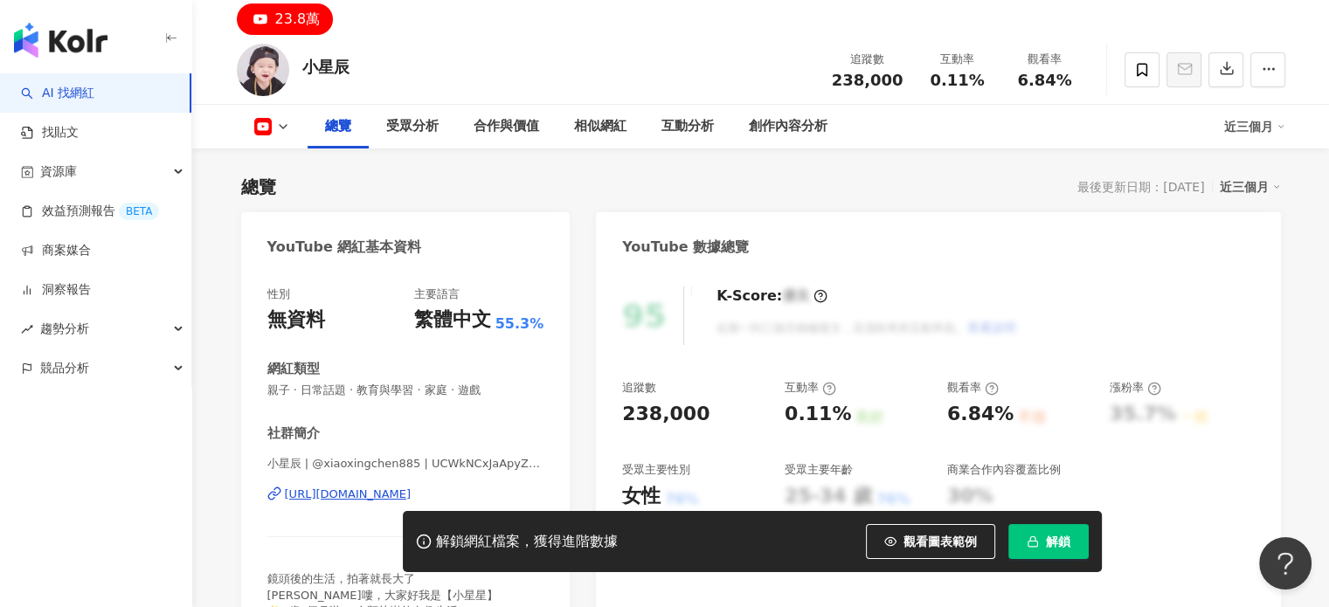
scroll to position [87, 0]
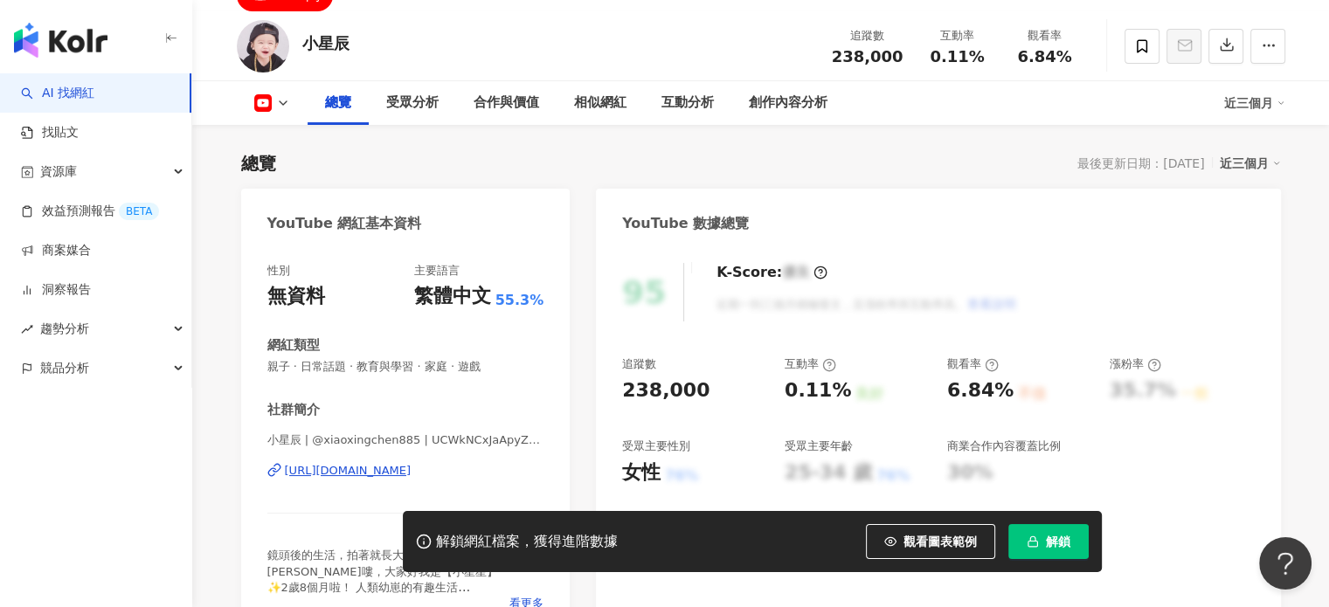
click at [377, 474] on div "[URL][DOMAIN_NAME]" at bounding box center [348, 471] width 127 height 16
